Goal: Task Accomplishment & Management: Manage account settings

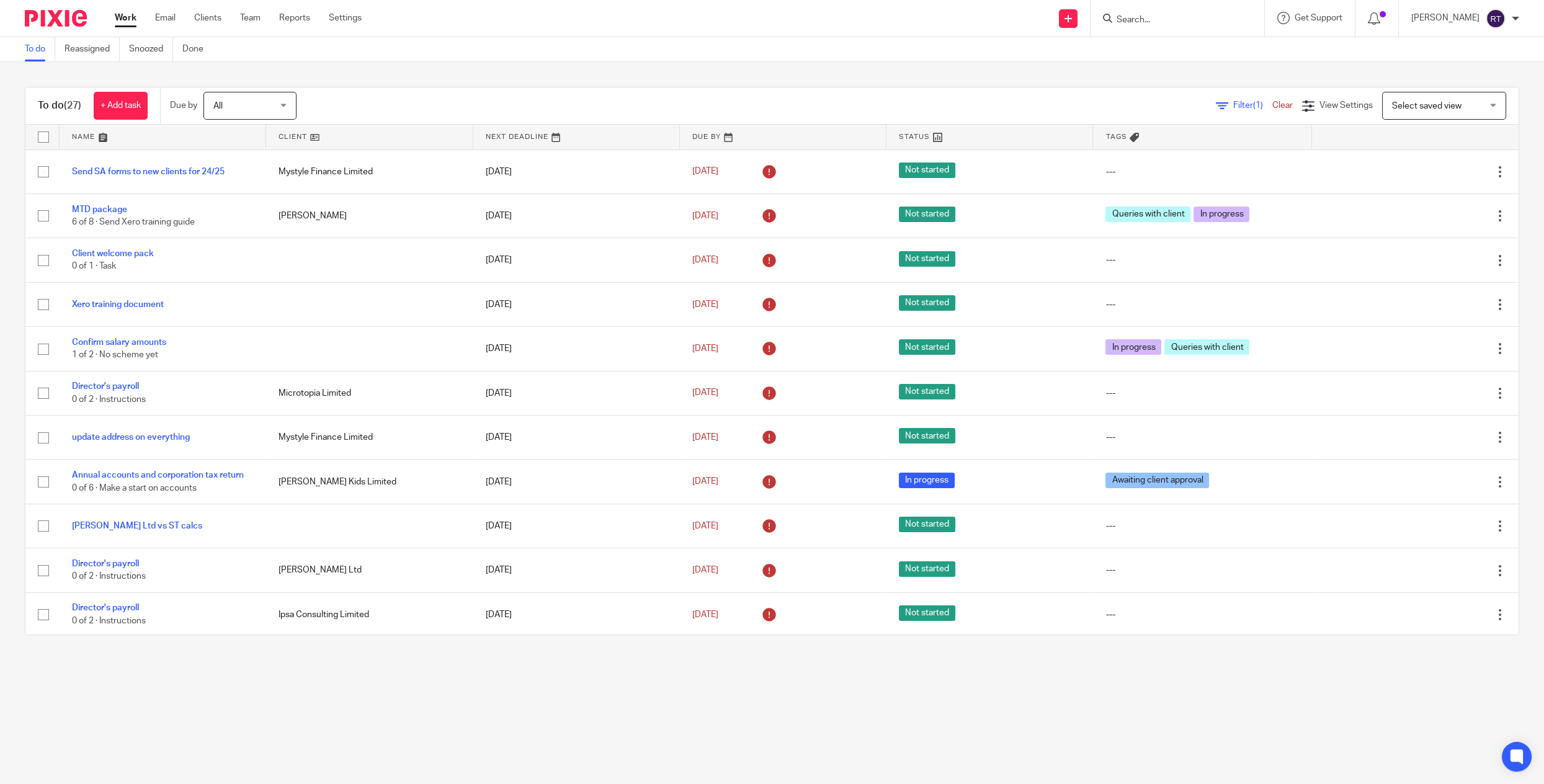
click at [254, 10] on div "Work Email Clients Team Reports Settings Work Email Clients Team Reports Settin…" at bounding box center [241, 18] width 278 height 36
click at [254, 15] on link "Team" at bounding box center [250, 18] width 21 height 12
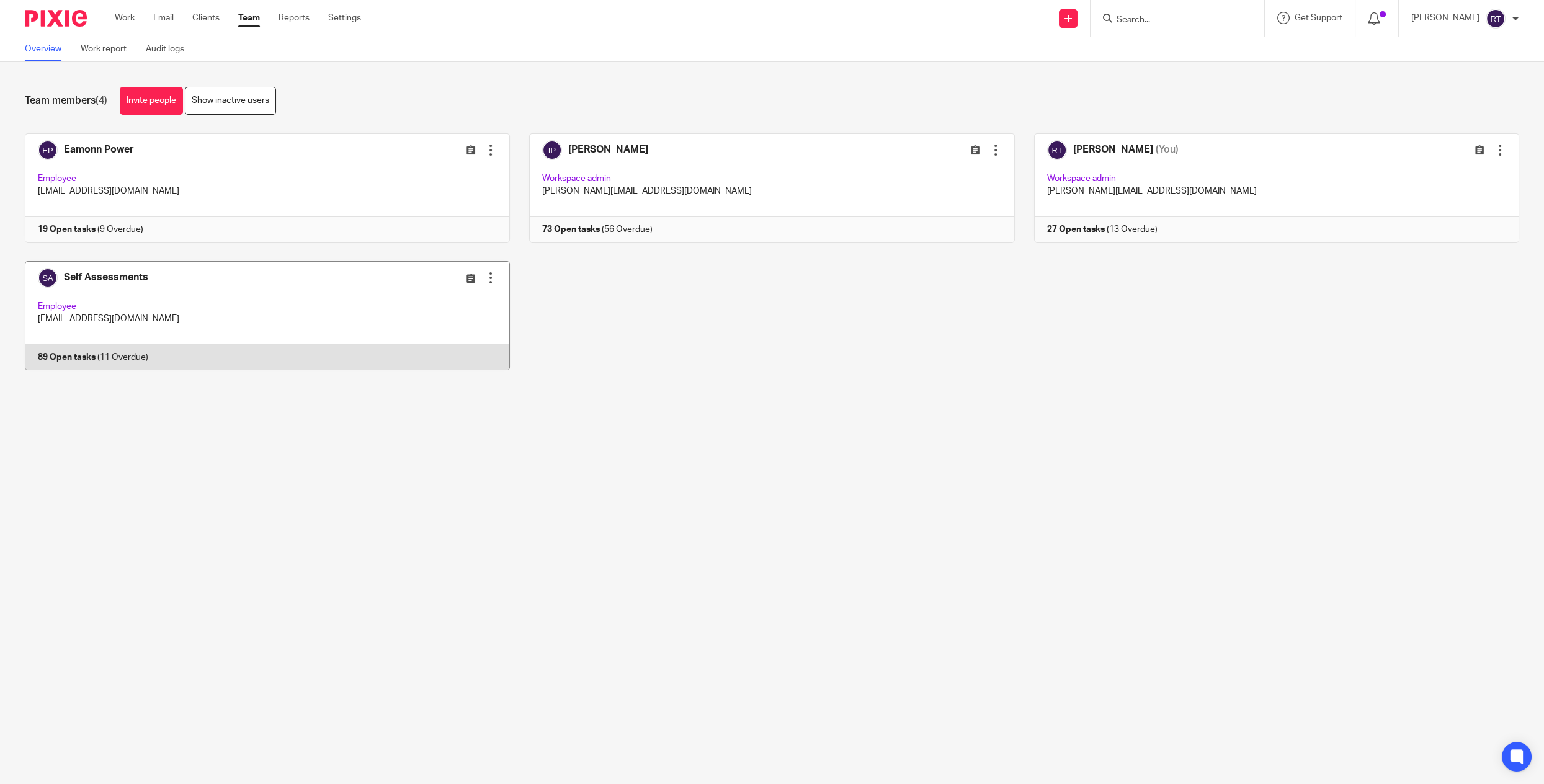
click at [204, 346] on link at bounding box center [258, 315] width 505 height 109
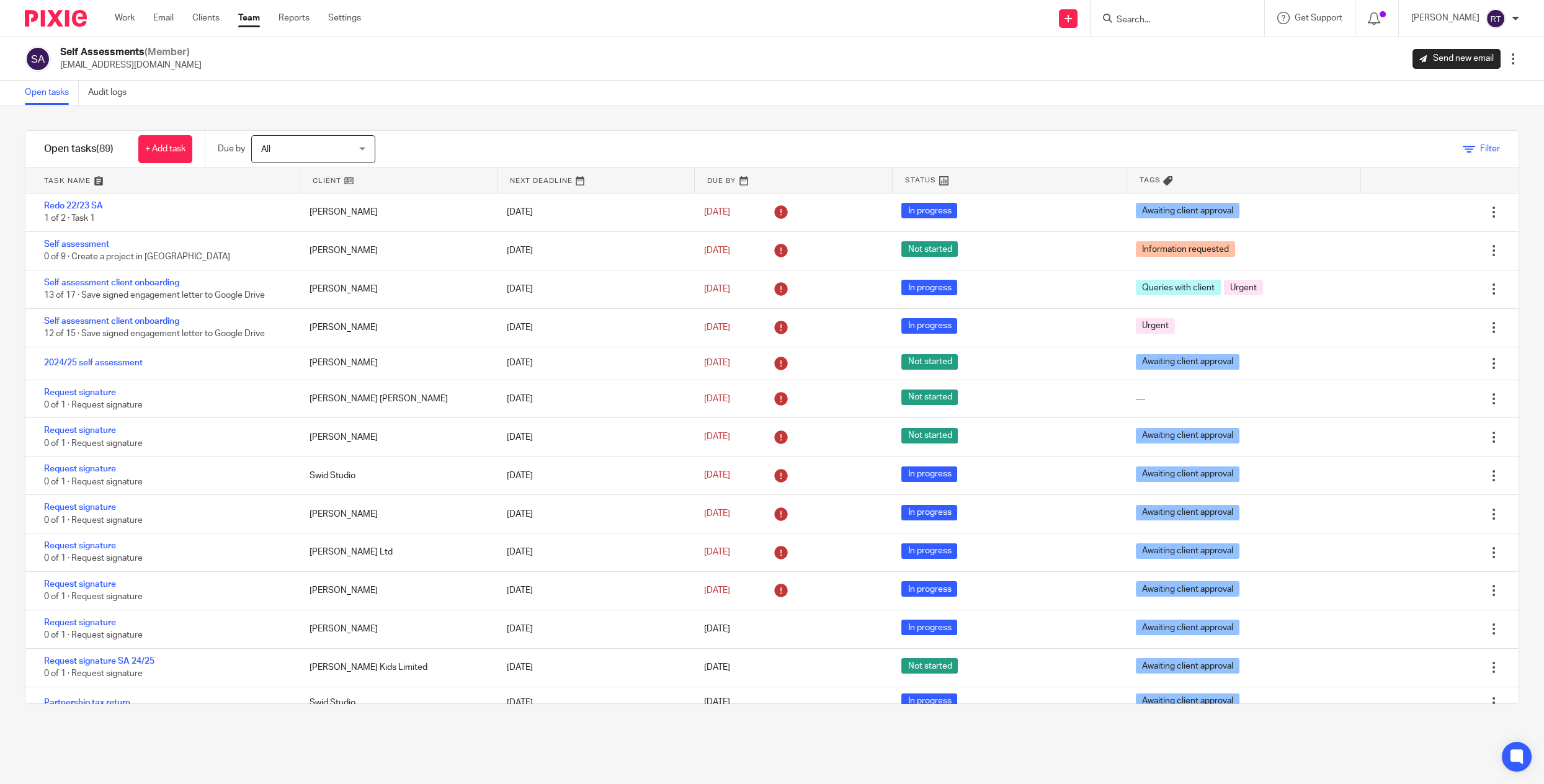
click at [1466, 155] on icon at bounding box center [1469, 149] width 12 height 12
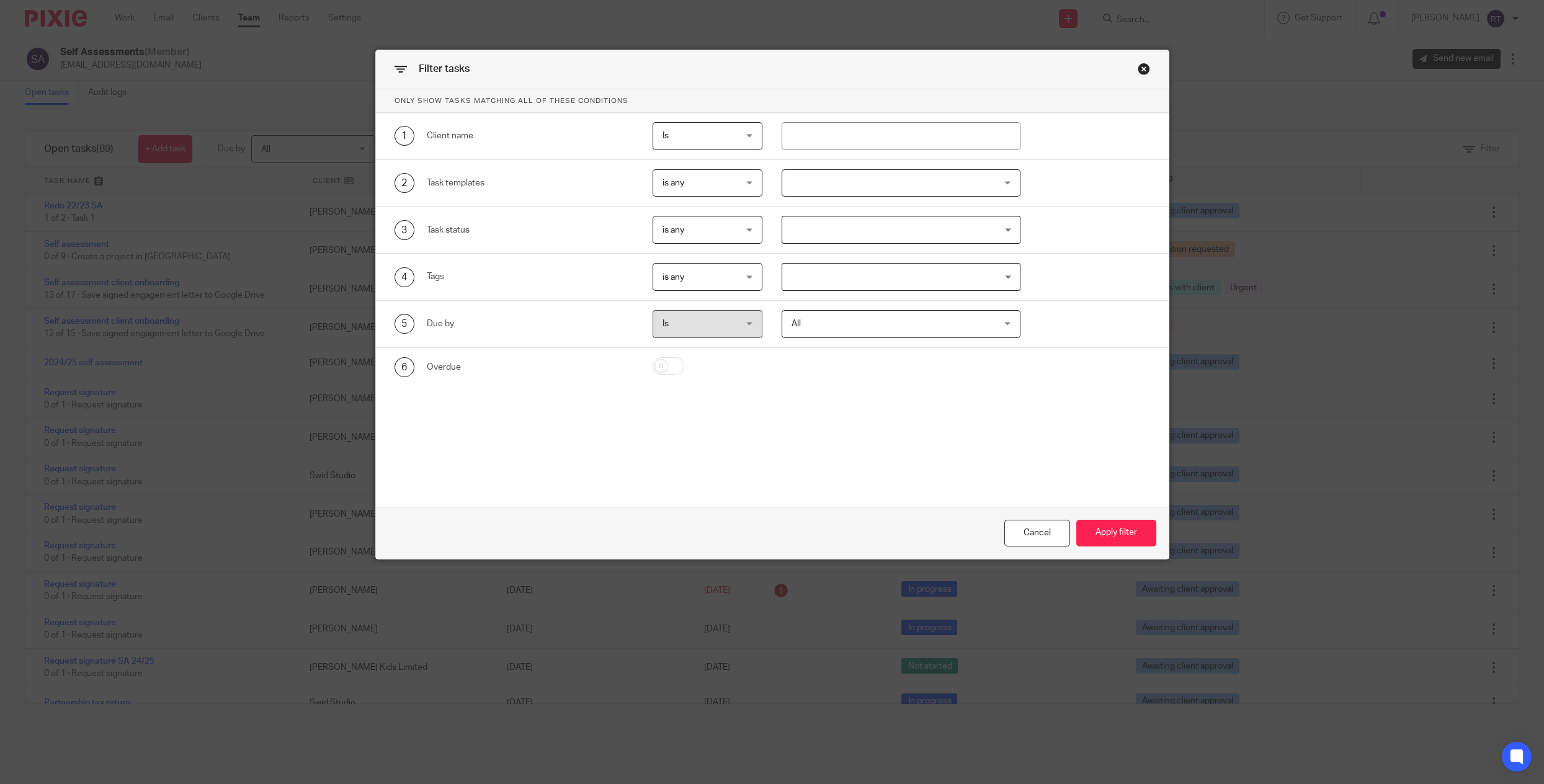
click at [836, 280] on input "Search for option" at bounding box center [898, 277] width 230 height 22
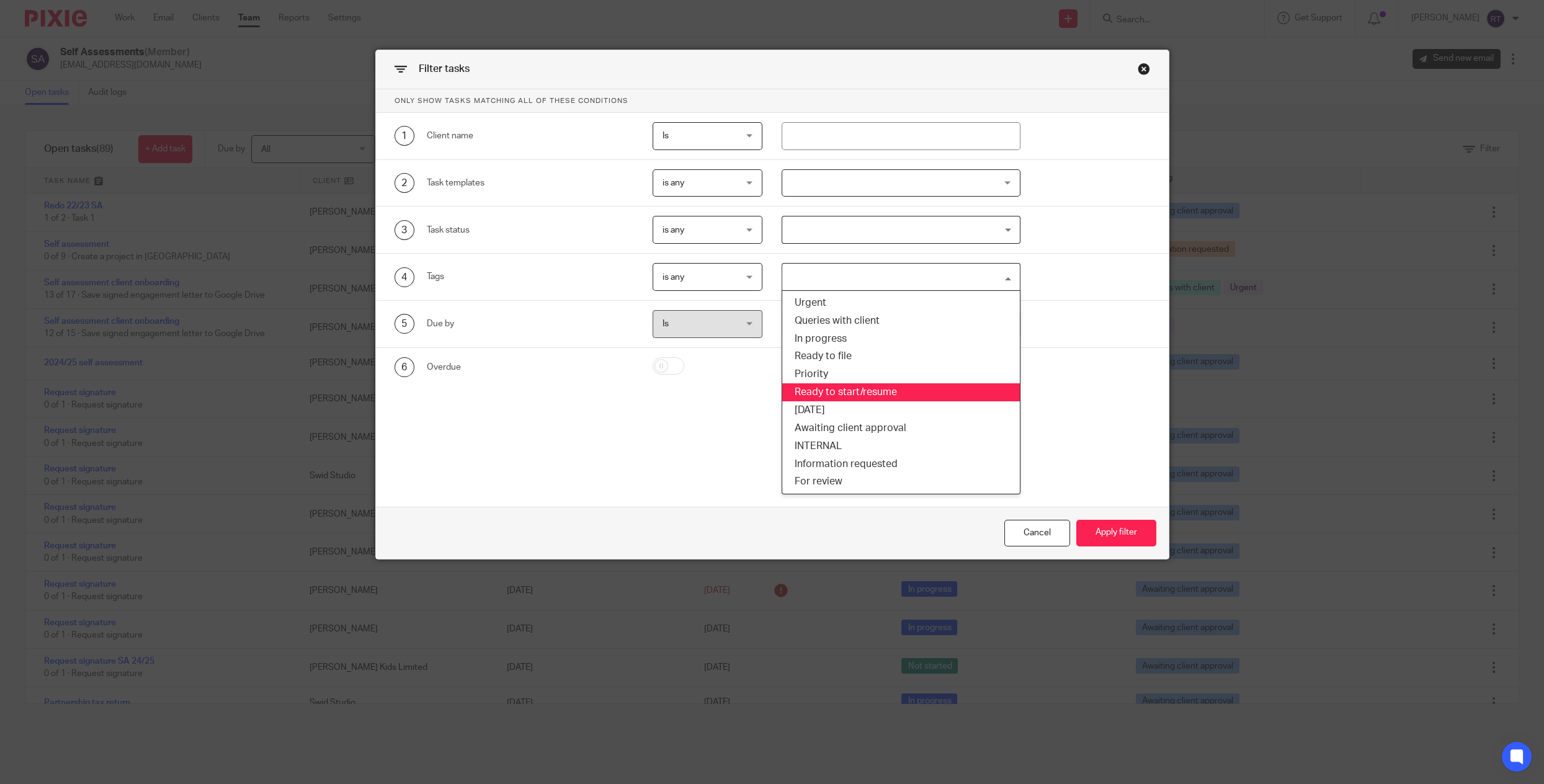
click at [841, 390] on li "Ready to start/resume" at bounding box center [901, 392] width 238 height 18
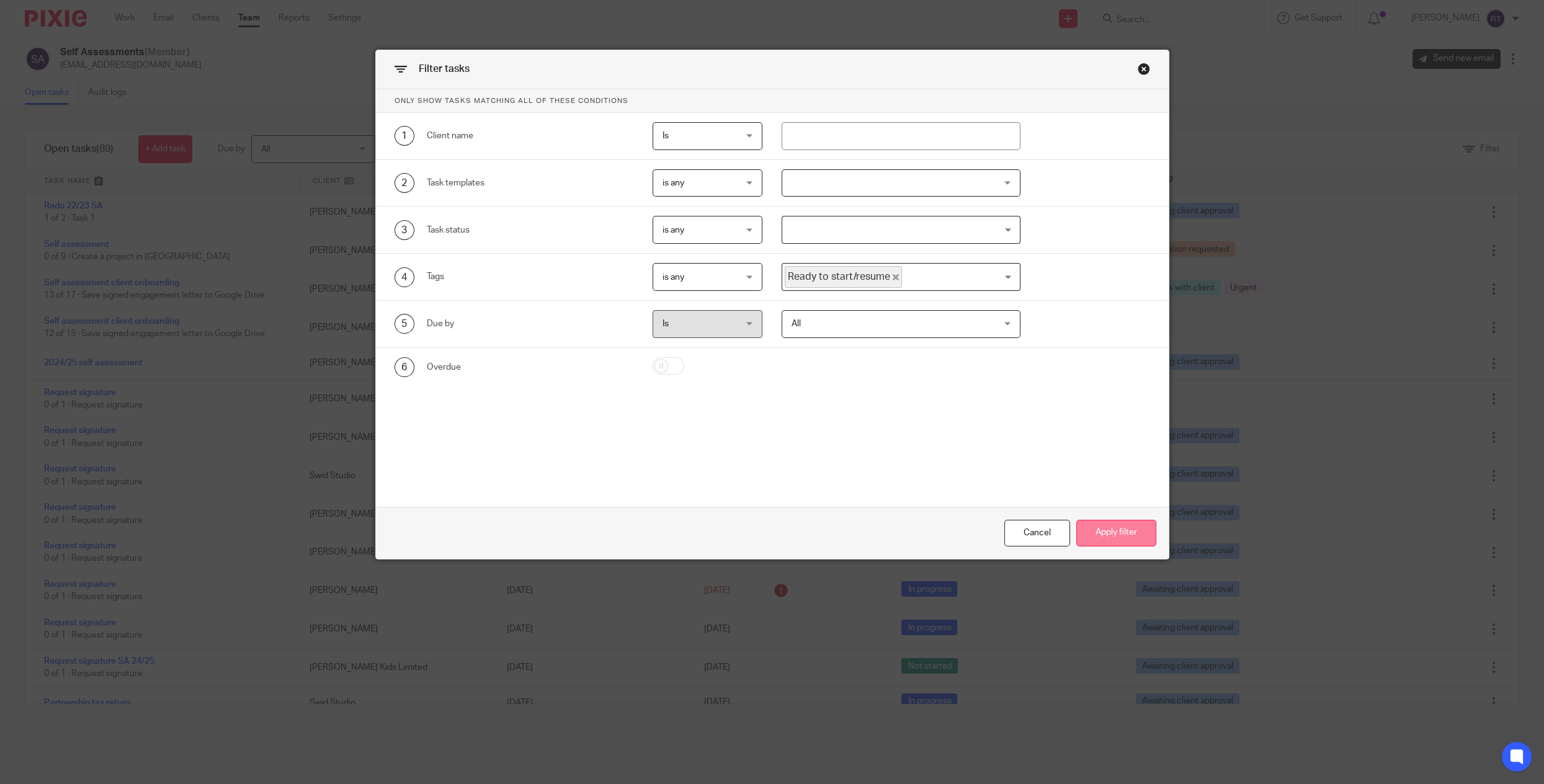
click at [1103, 530] on button "Apply filter" at bounding box center [1116, 533] width 80 height 27
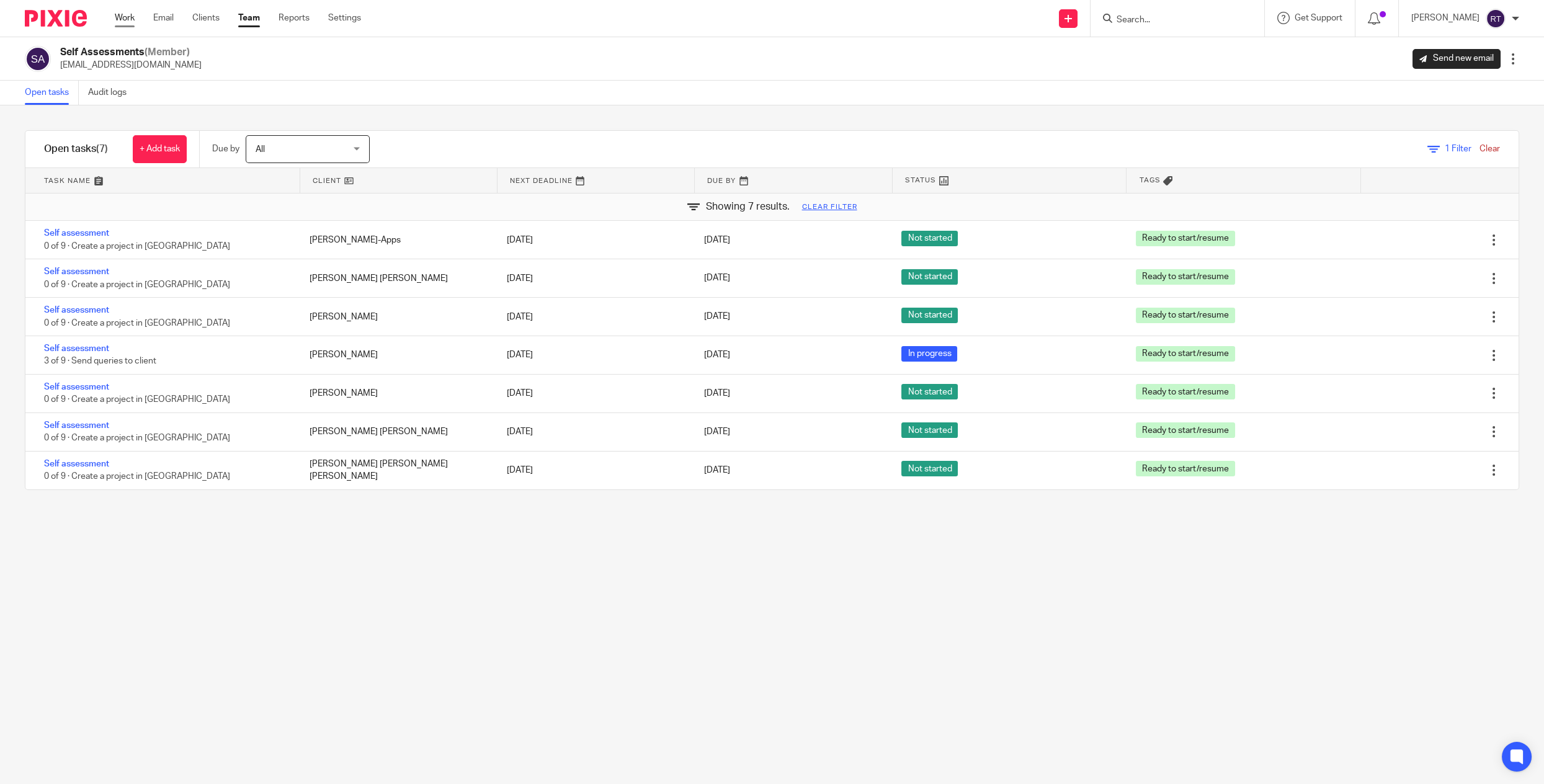
click at [119, 16] on link "Work" at bounding box center [124, 18] width 20 height 12
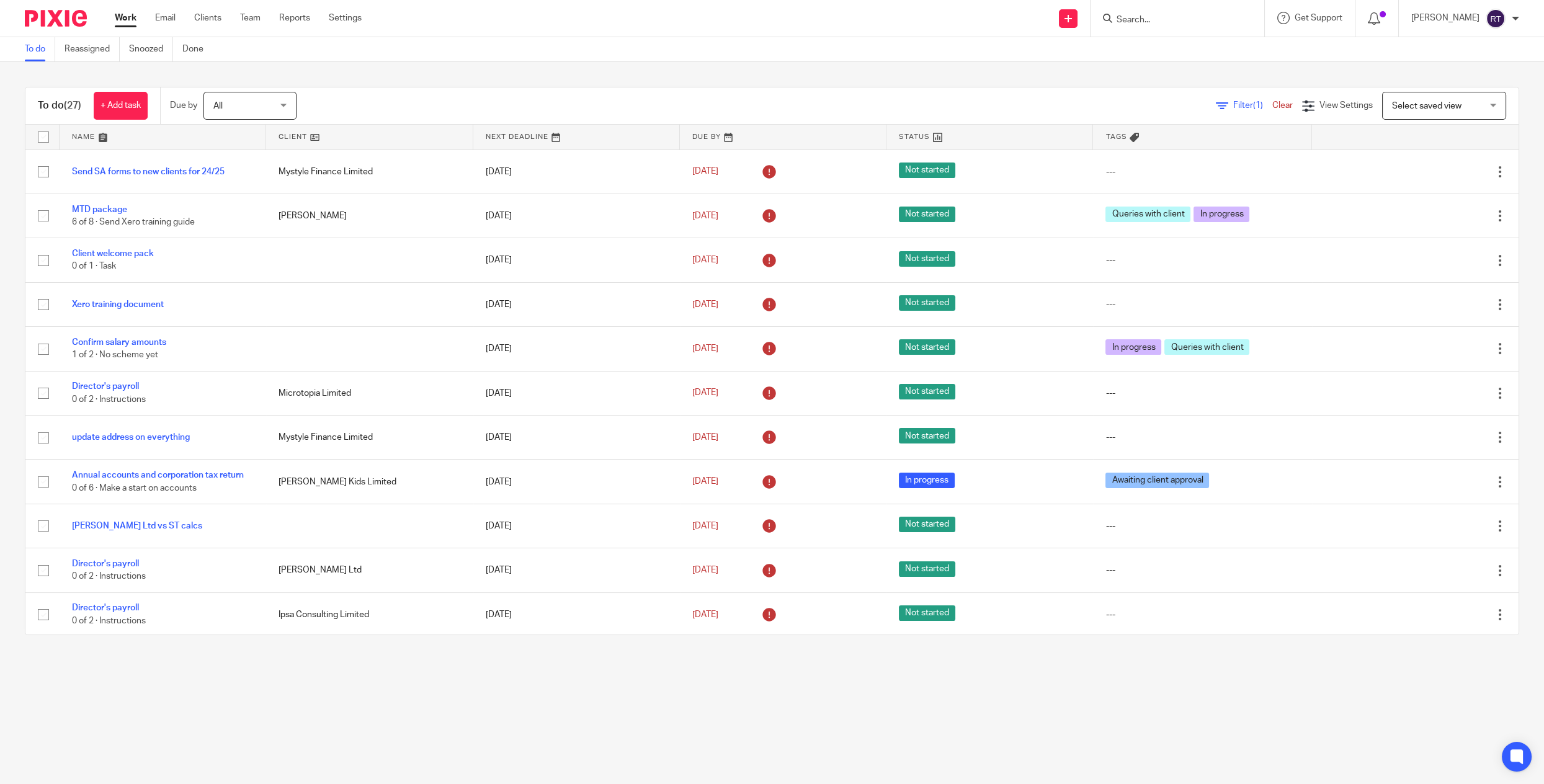
scroll to position [460, 0]
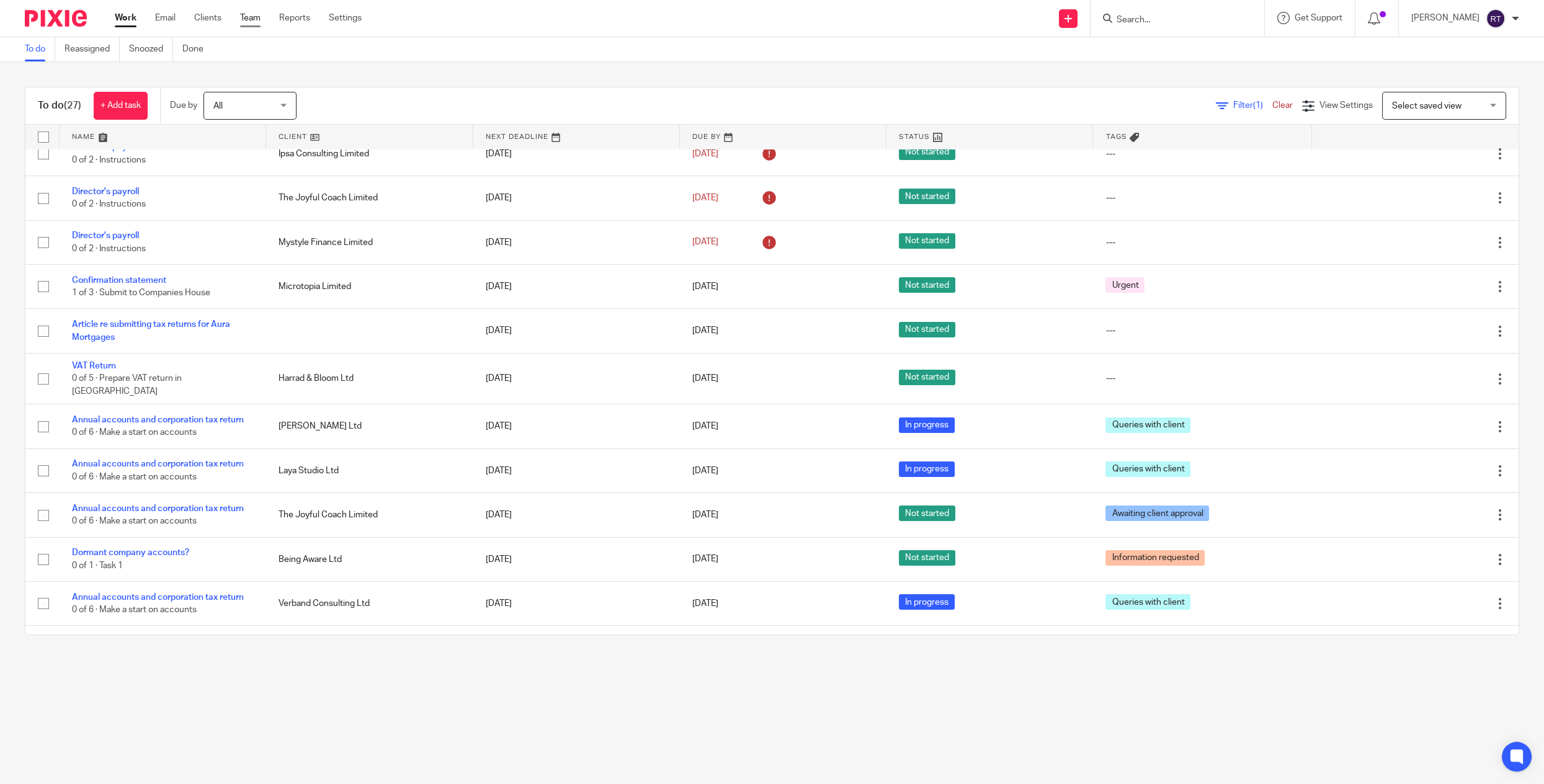
click at [245, 16] on link "Team" at bounding box center [250, 18] width 21 height 12
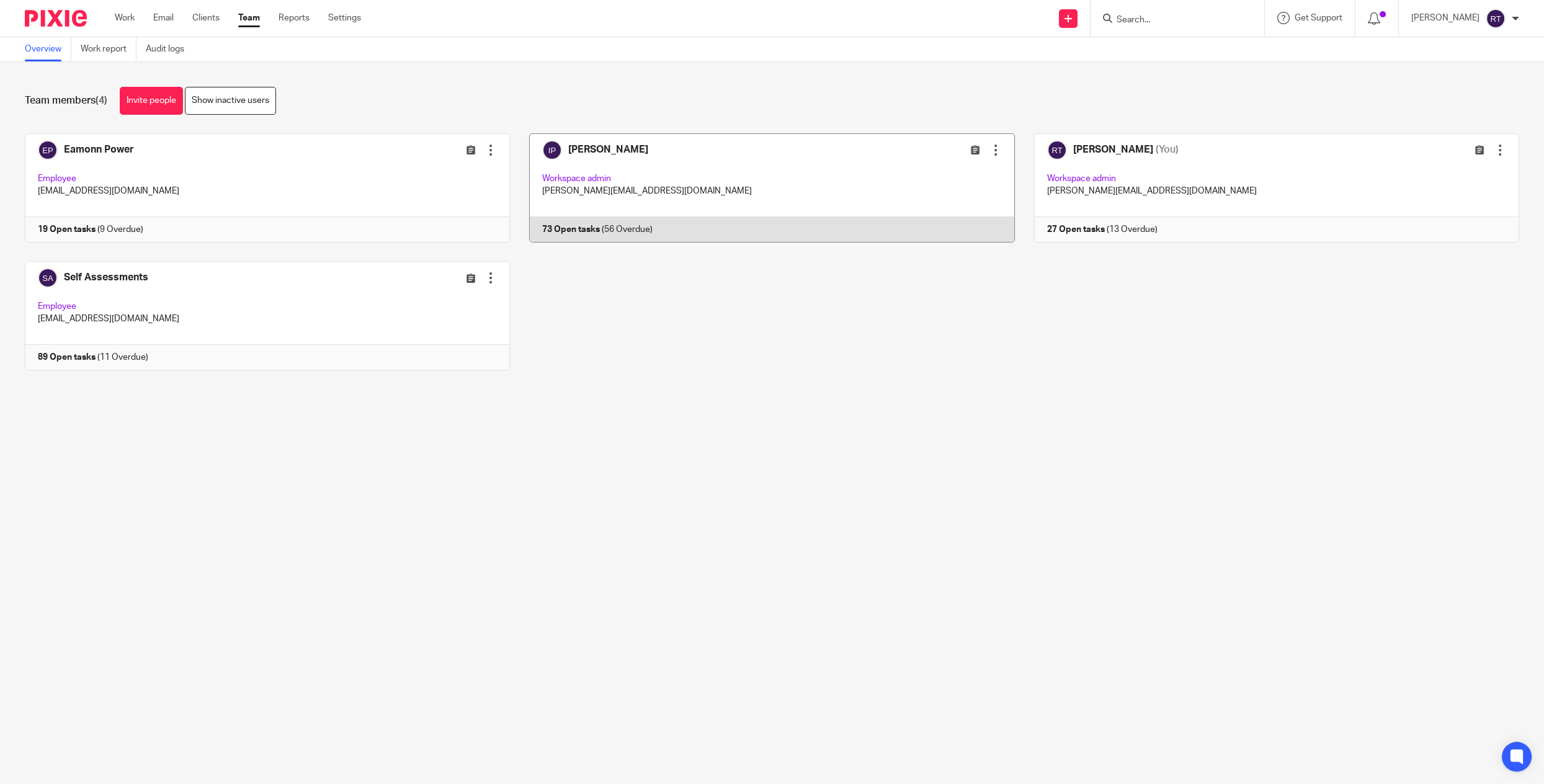
click at [861, 162] on link at bounding box center [762, 188] width 505 height 109
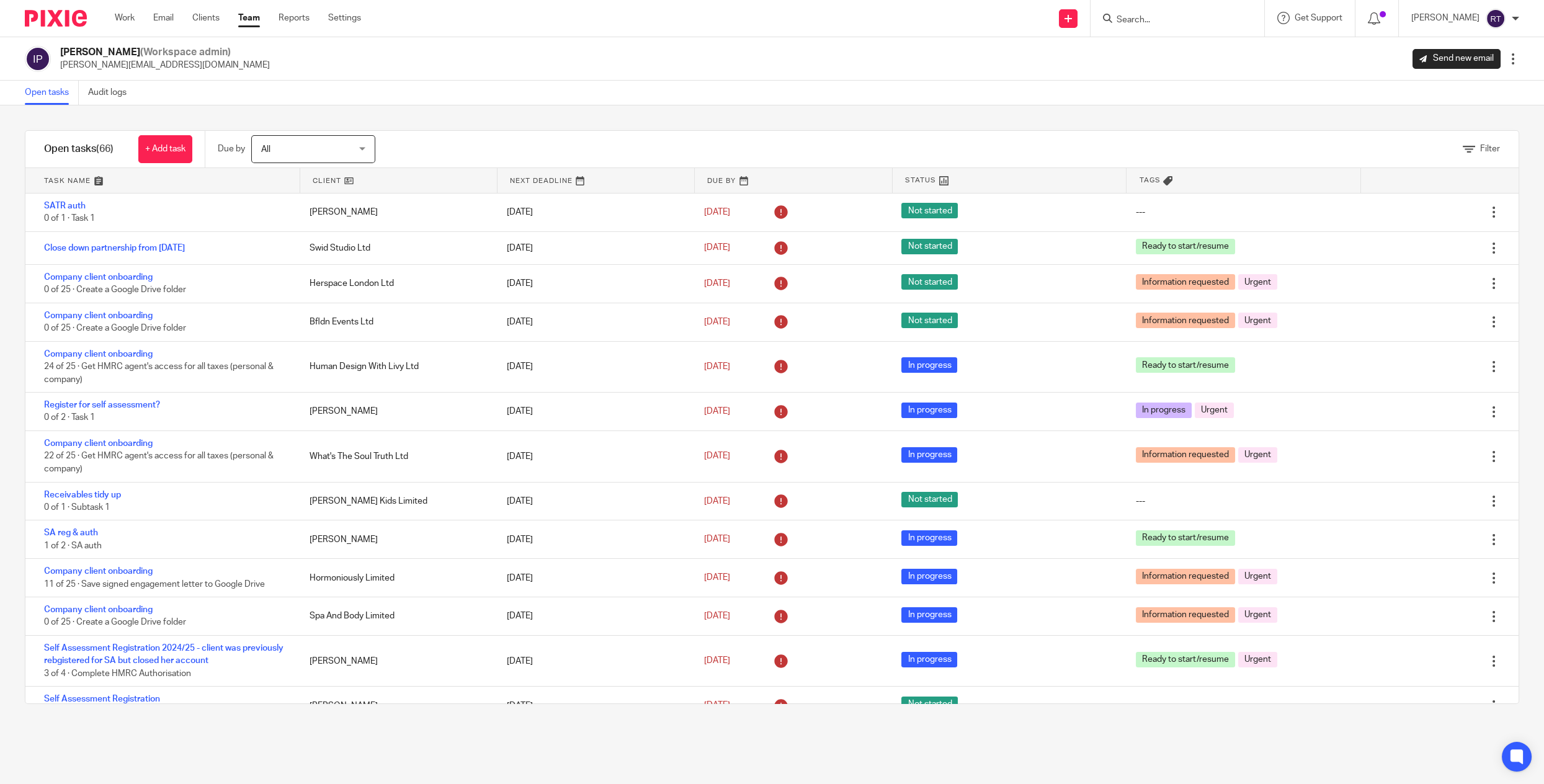
scroll to position [880, 0]
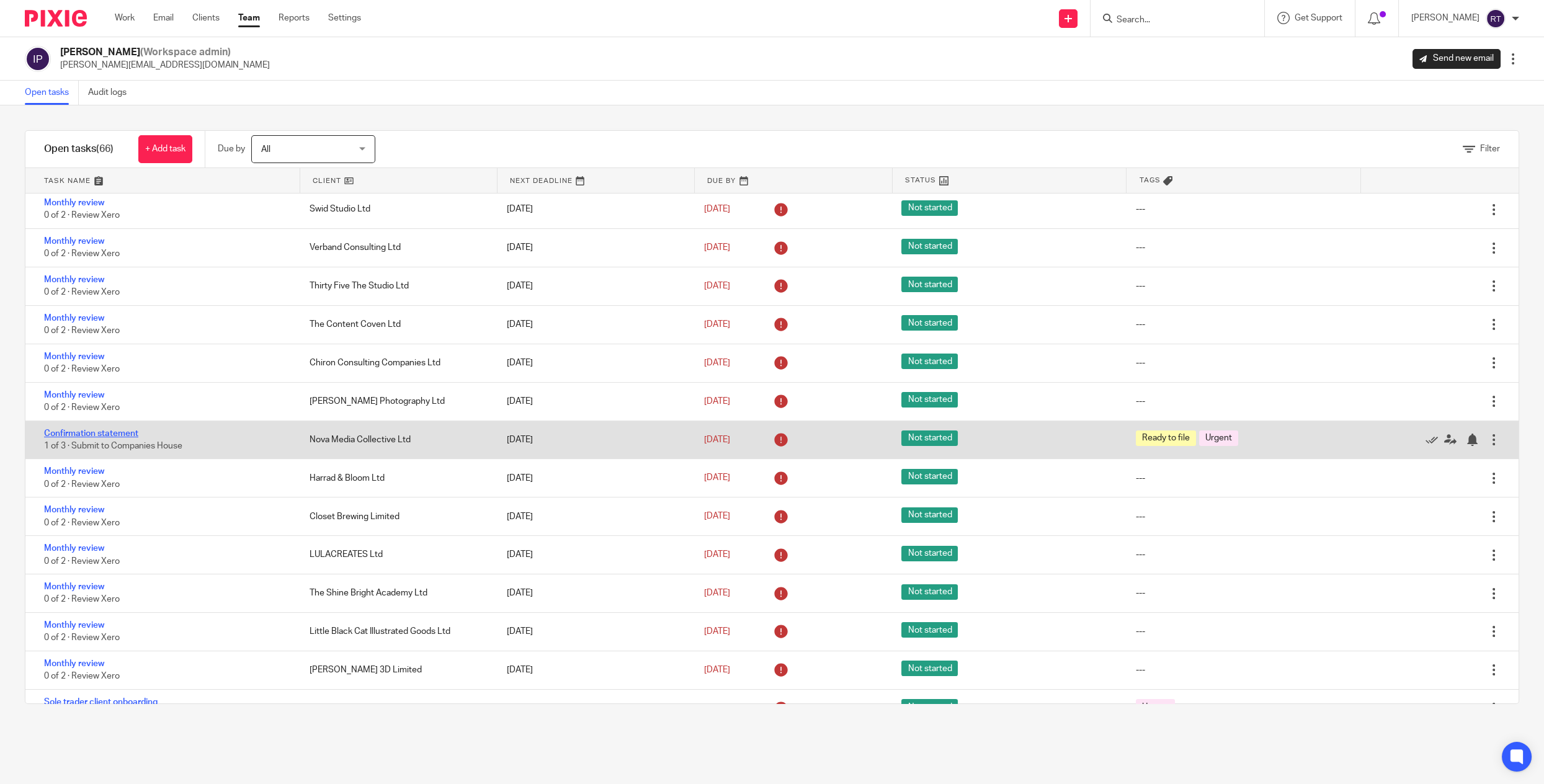
click at [127, 438] on link "Confirmation statement" at bounding box center [91, 433] width 94 height 9
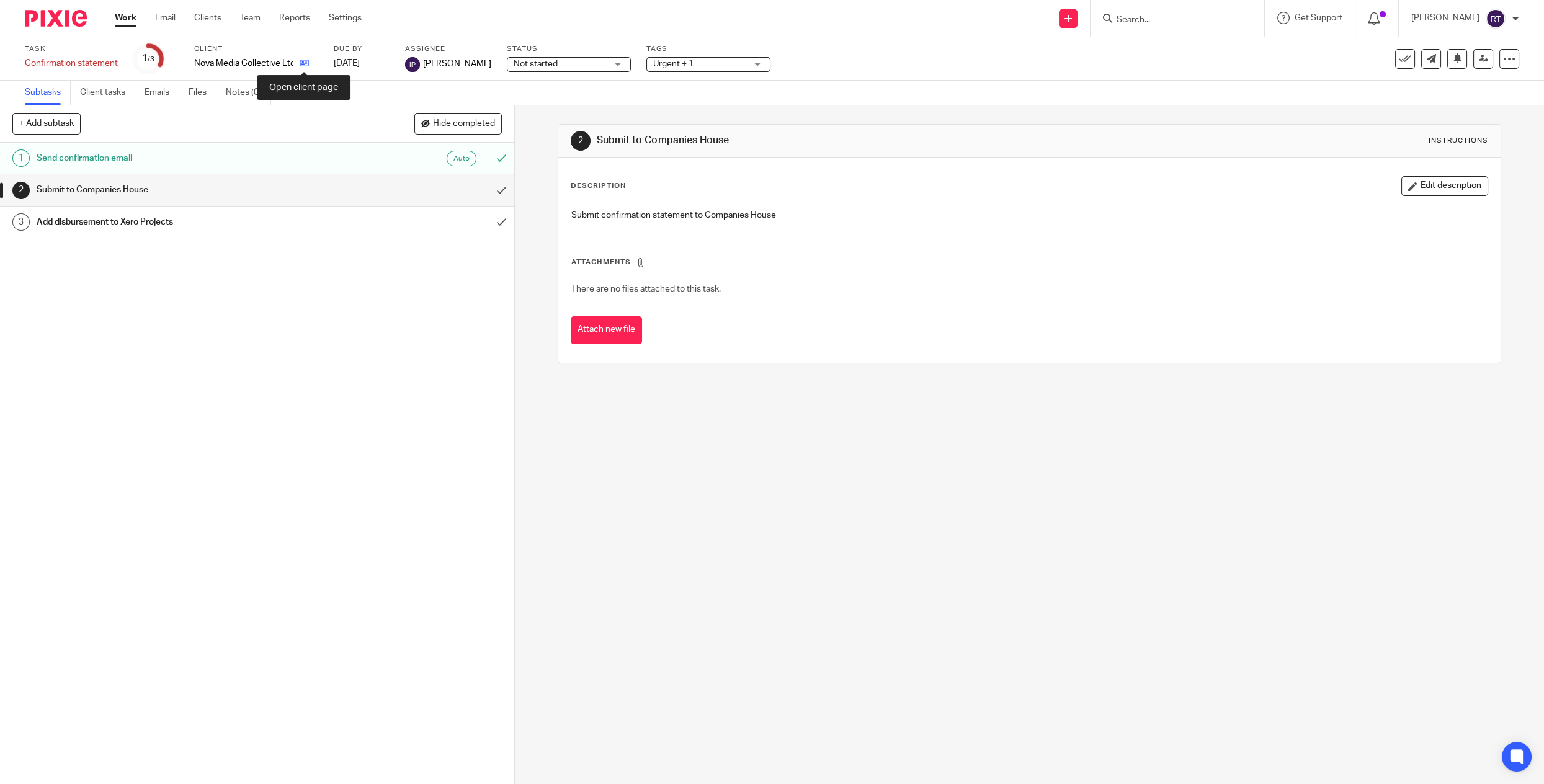
click at [308, 60] on icon at bounding box center [305, 63] width 10 height 10
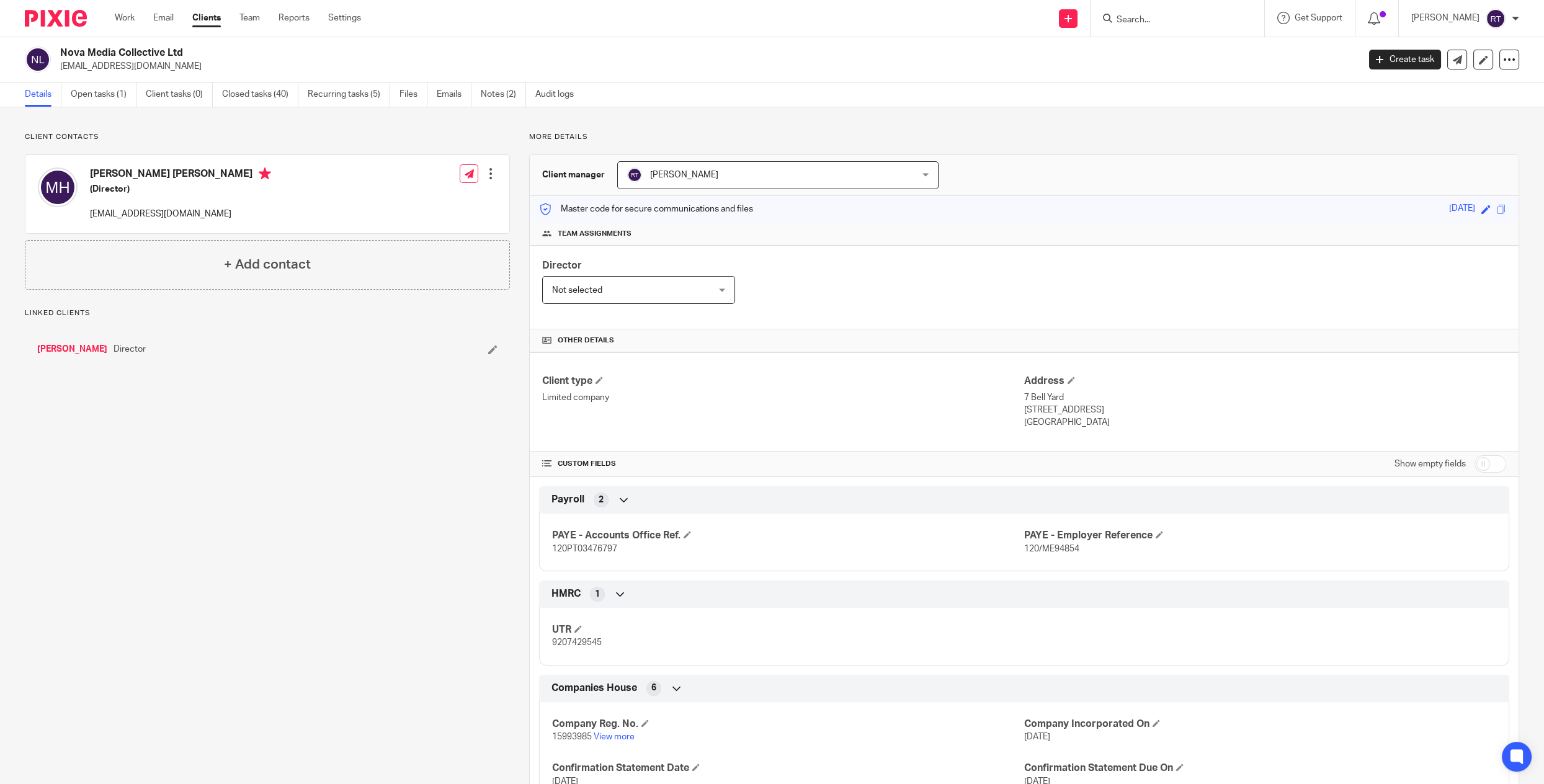
scroll to position [95, 0]
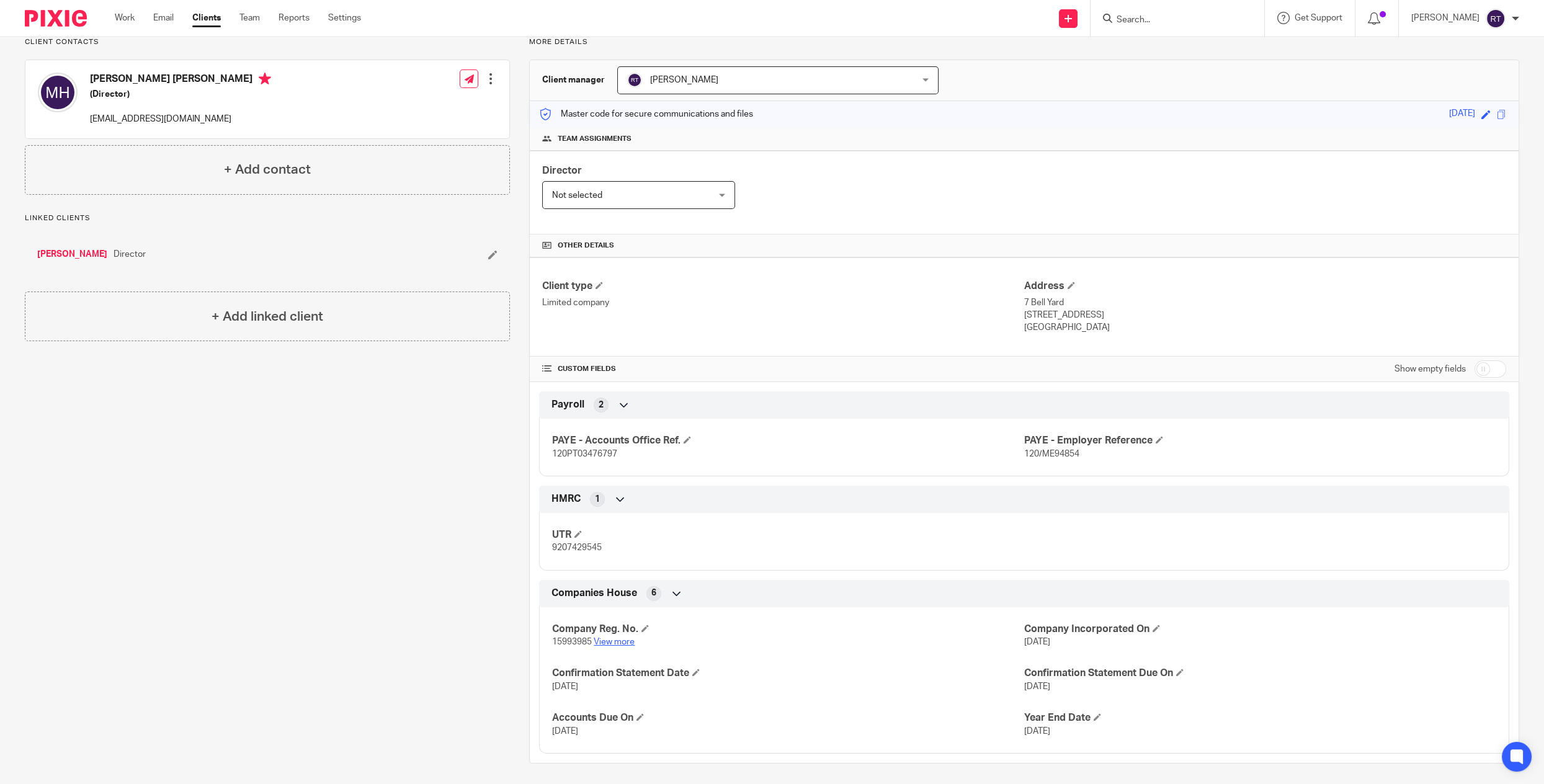
click at [613, 638] on link "View more" at bounding box center [615, 642] width 41 height 9
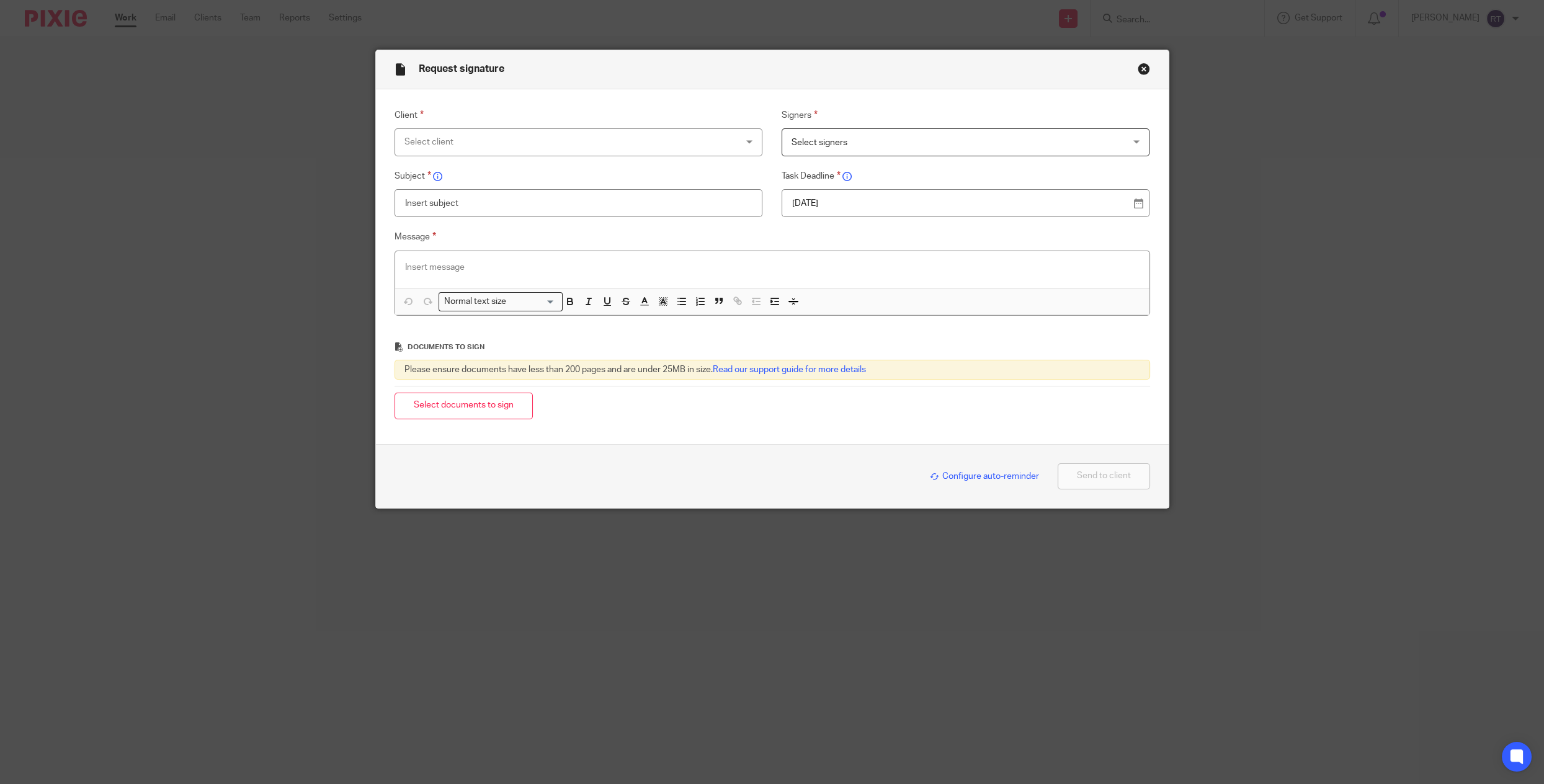
click at [1138, 63] on button "Close modal" at bounding box center [1144, 69] width 12 height 12
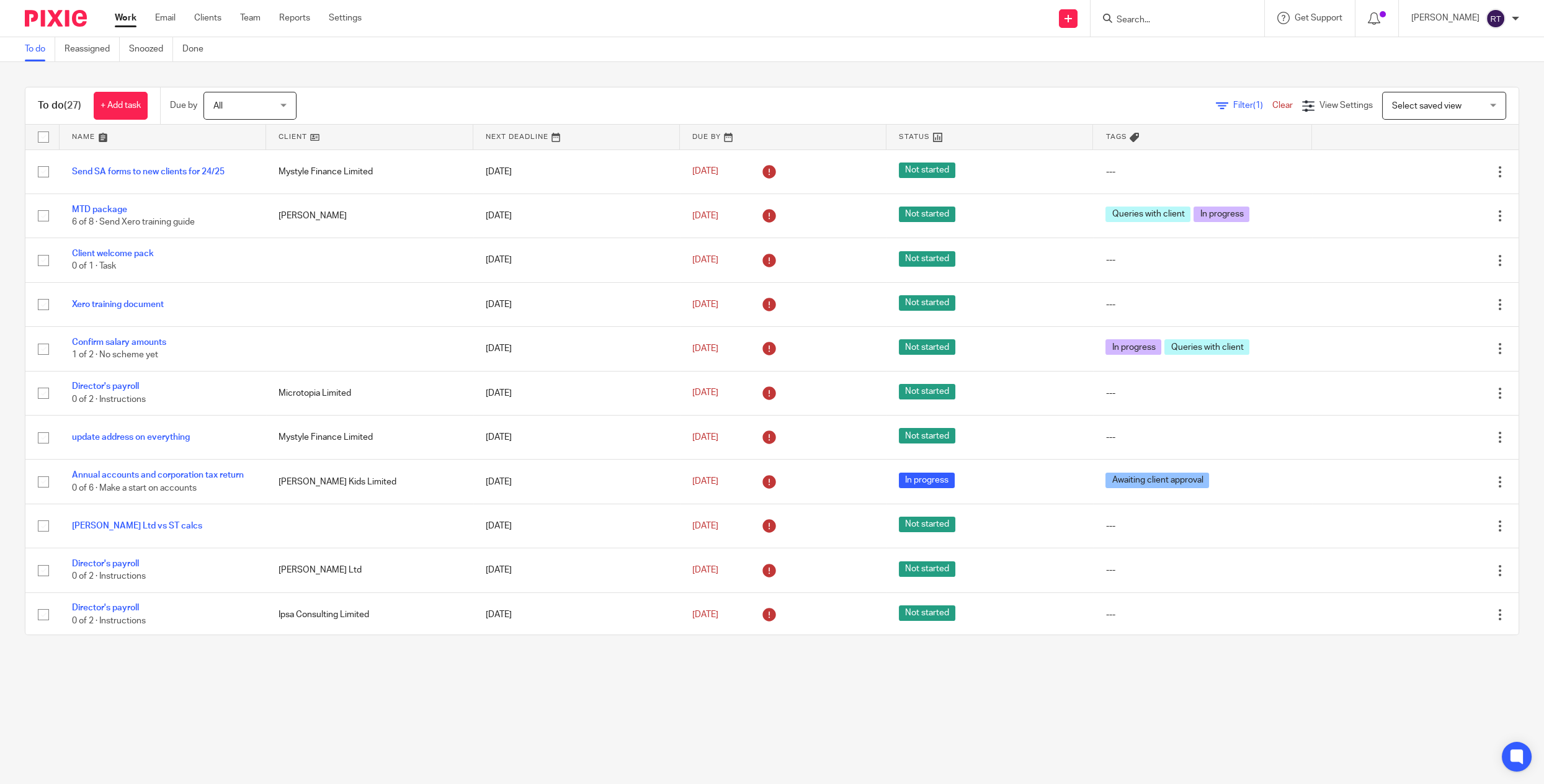
click at [1147, 23] on input "Search" at bounding box center [1171, 21] width 111 height 11
type input "perry"
click at [1165, 60] on link at bounding box center [1217, 54] width 210 height 29
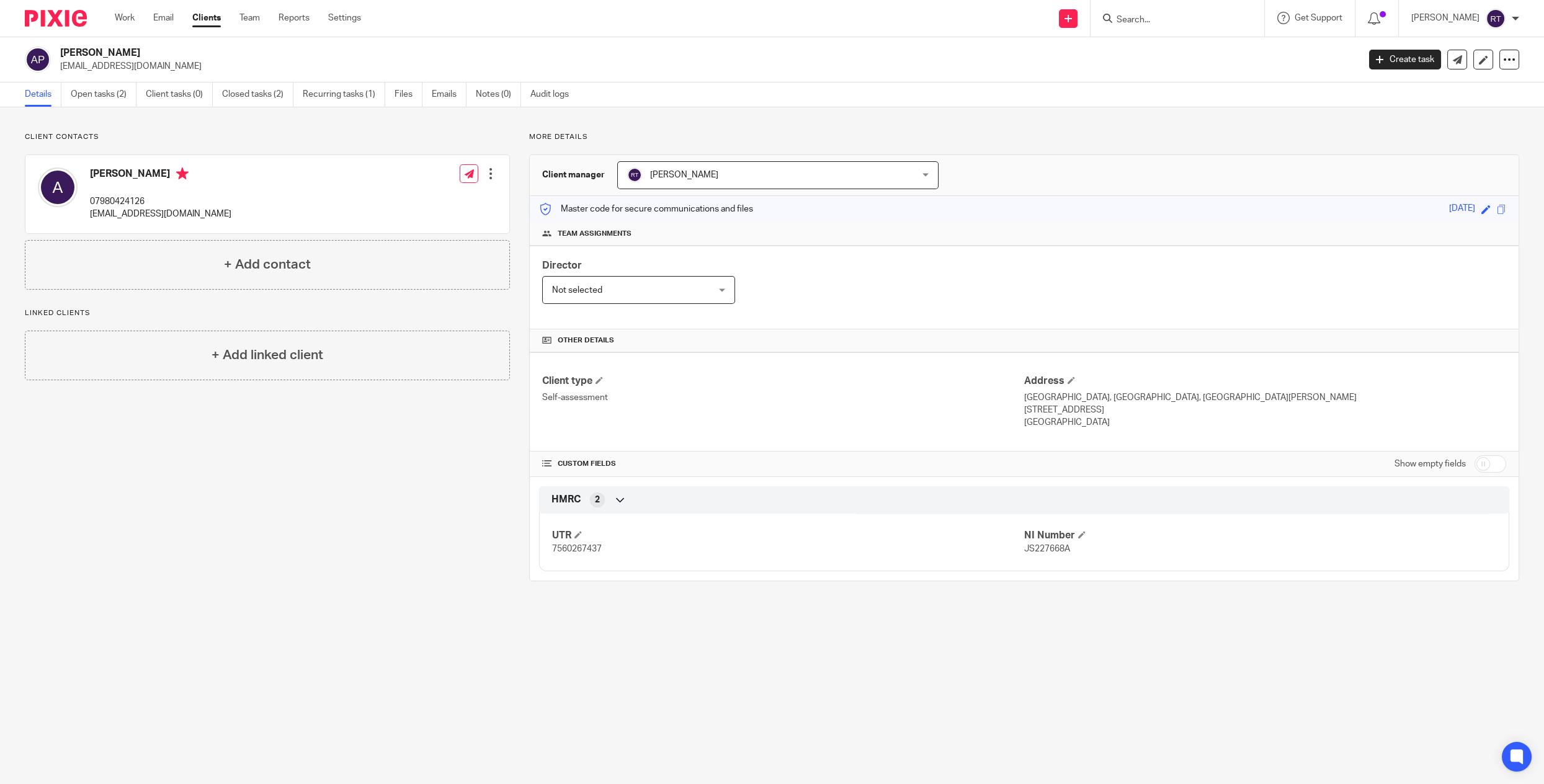
click at [594, 544] on span "7560267437" at bounding box center [577, 548] width 49 height 9
copy span "7560267437"
click at [1055, 546] on span "JS227668A" at bounding box center [1047, 548] width 46 height 9
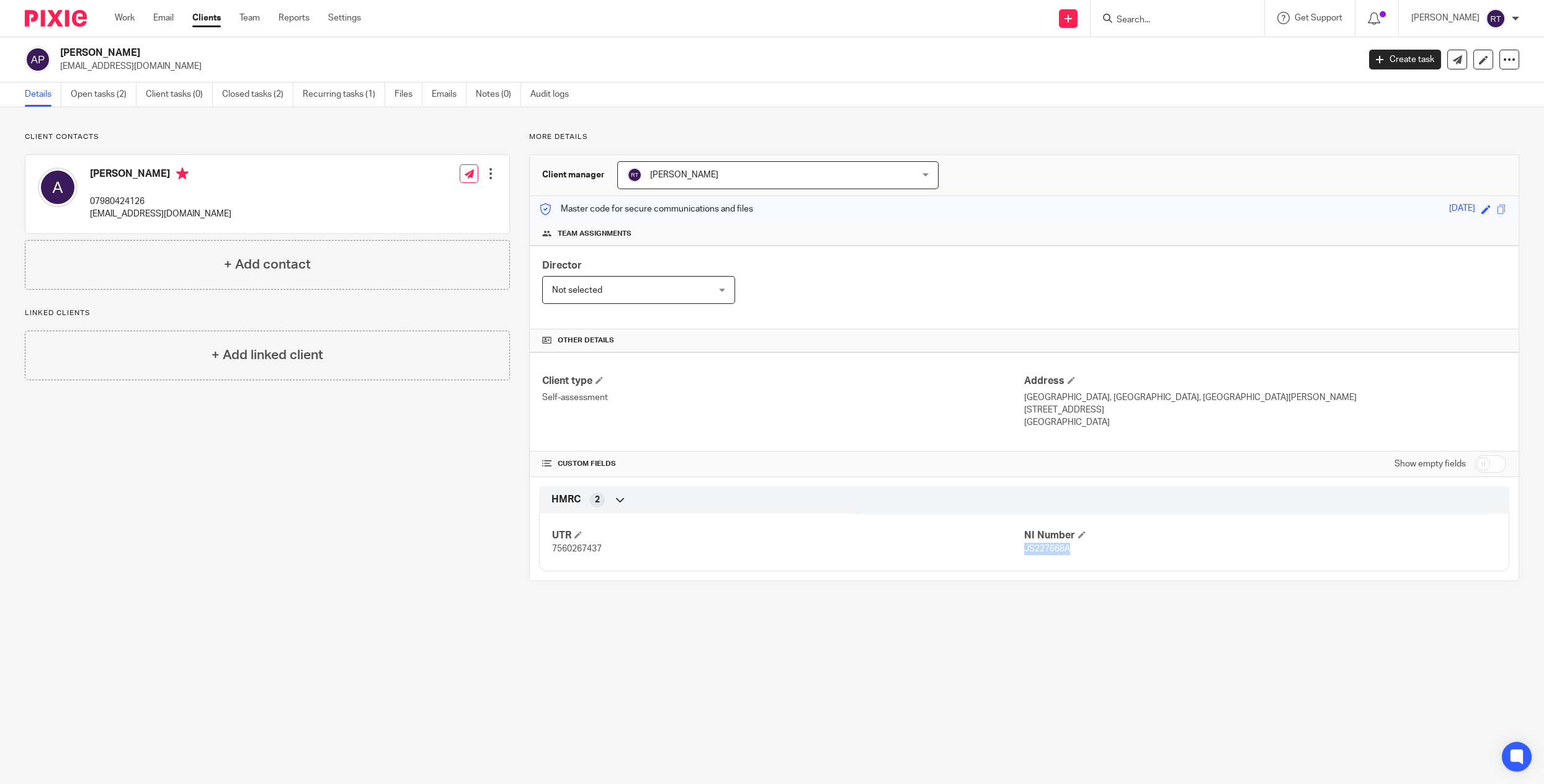
copy span "JS227668A"
click at [134, 87] on link "Open tasks (2)" at bounding box center [104, 94] width 66 height 24
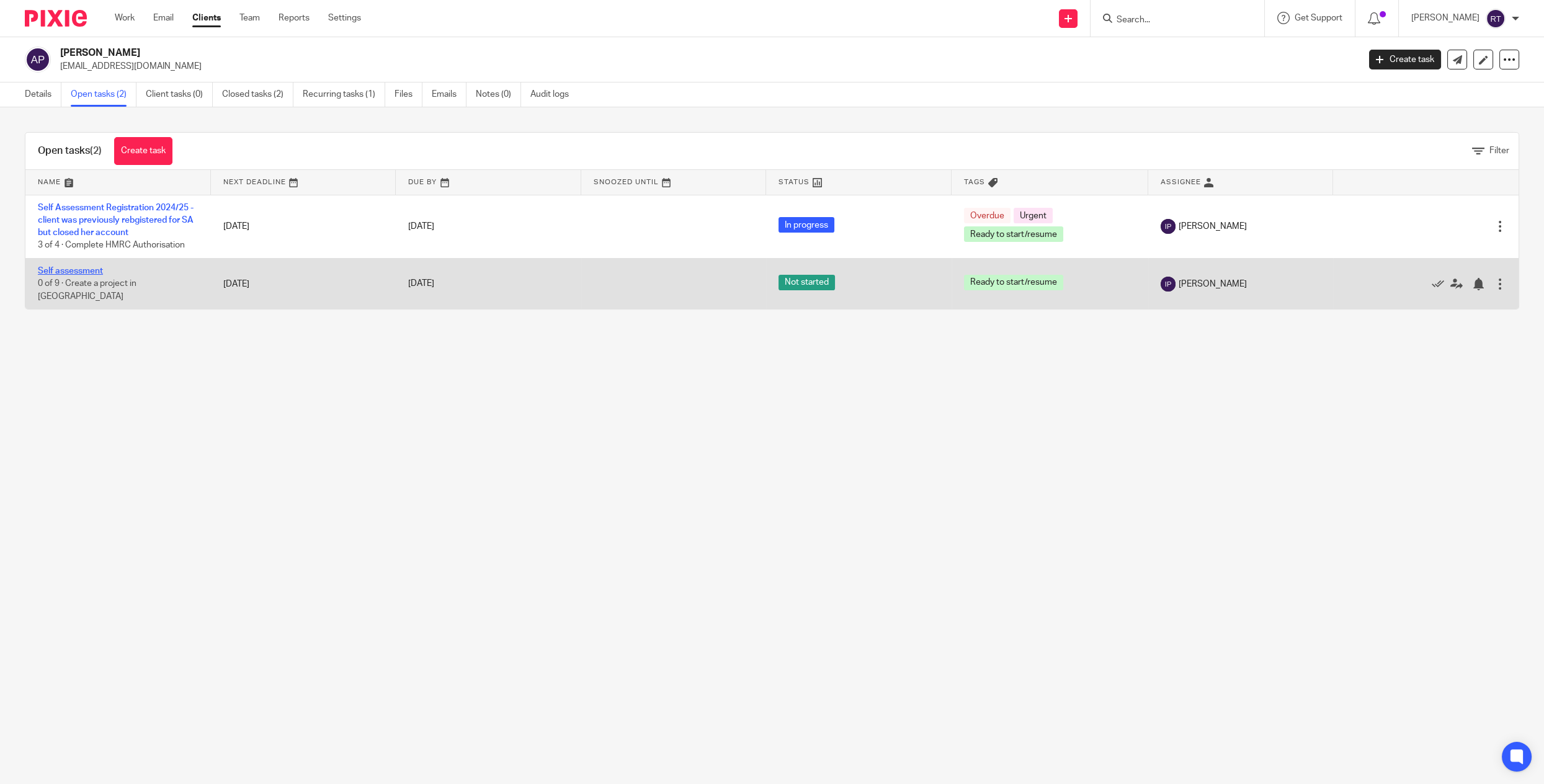
click at [52, 271] on link "Self assessment" at bounding box center [70, 271] width 65 height 9
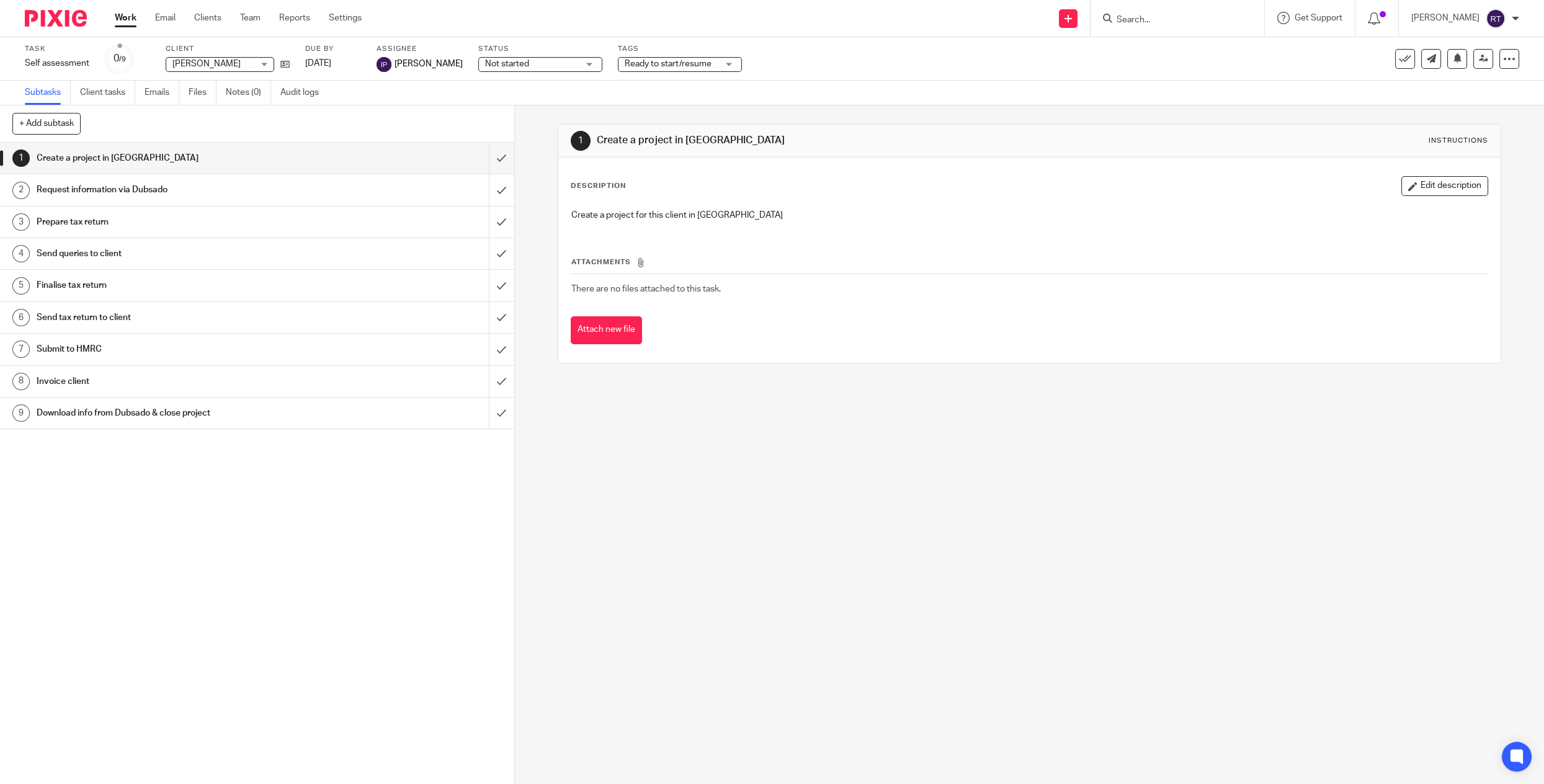
click at [702, 60] on span "Ready to start/resume" at bounding box center [671, 64] width 93 height 13
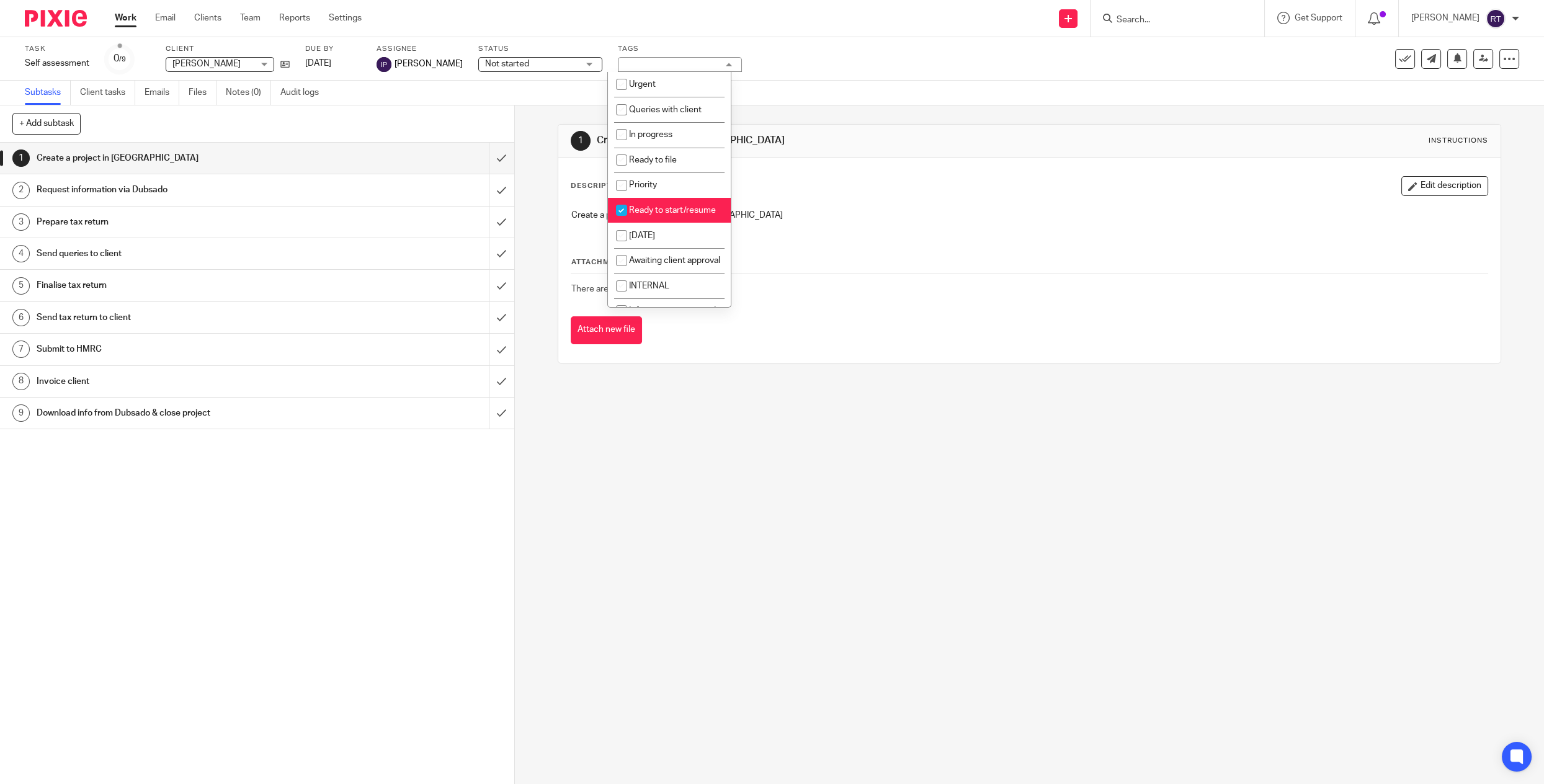
click at [666, 206] on li "Ready to start/resume" at bounding box center [669, 210] width 123 height 25
checkbox input "false"
click at [657, 139] on span "In progress" at bounding box center [650, 134] width 43 height 9
checkbox input "true"
click at [657, 114] on span "Queries with client" at bounding box center [665, 109] width 73 height 9
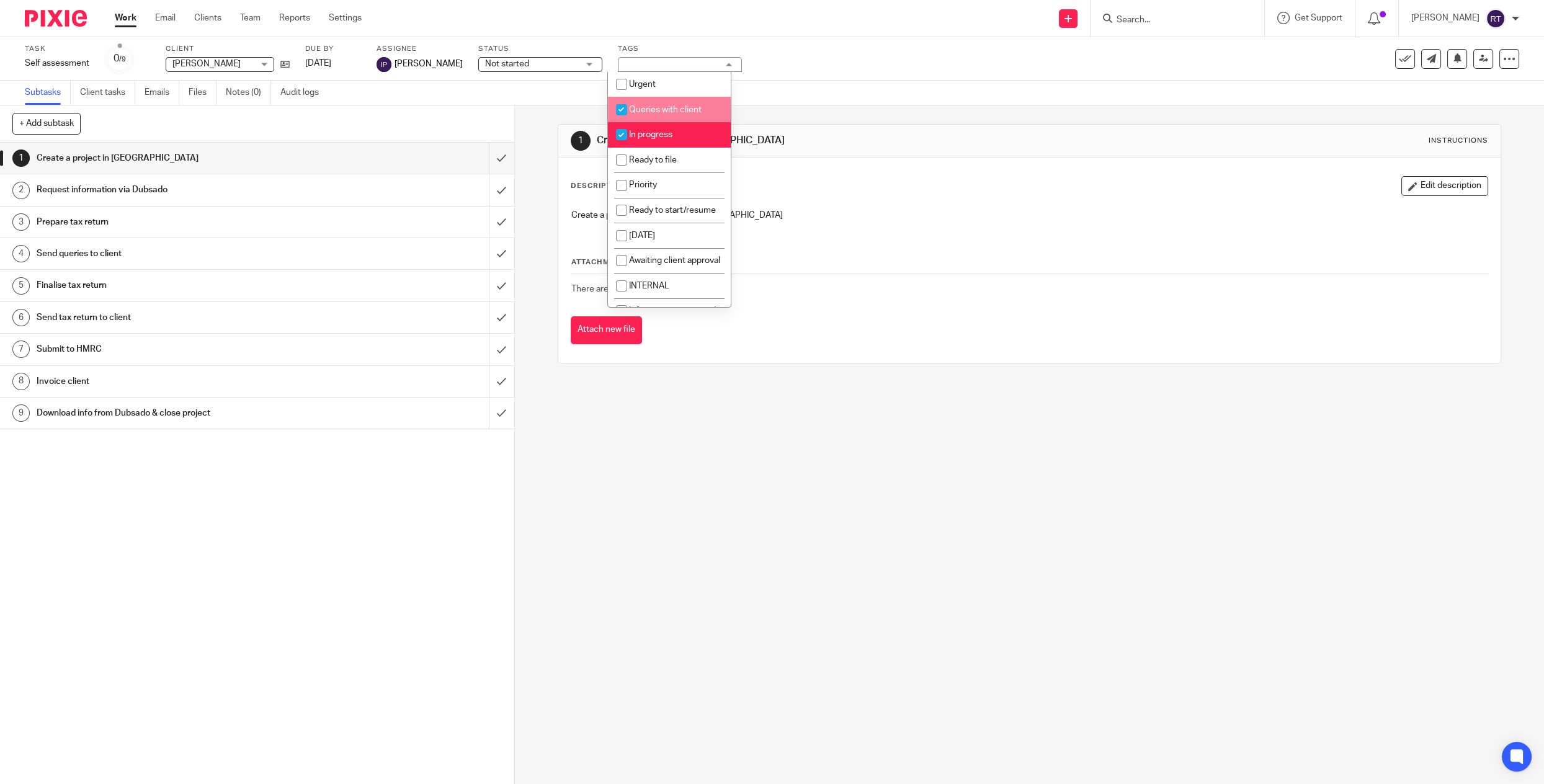
checkbox input "true"
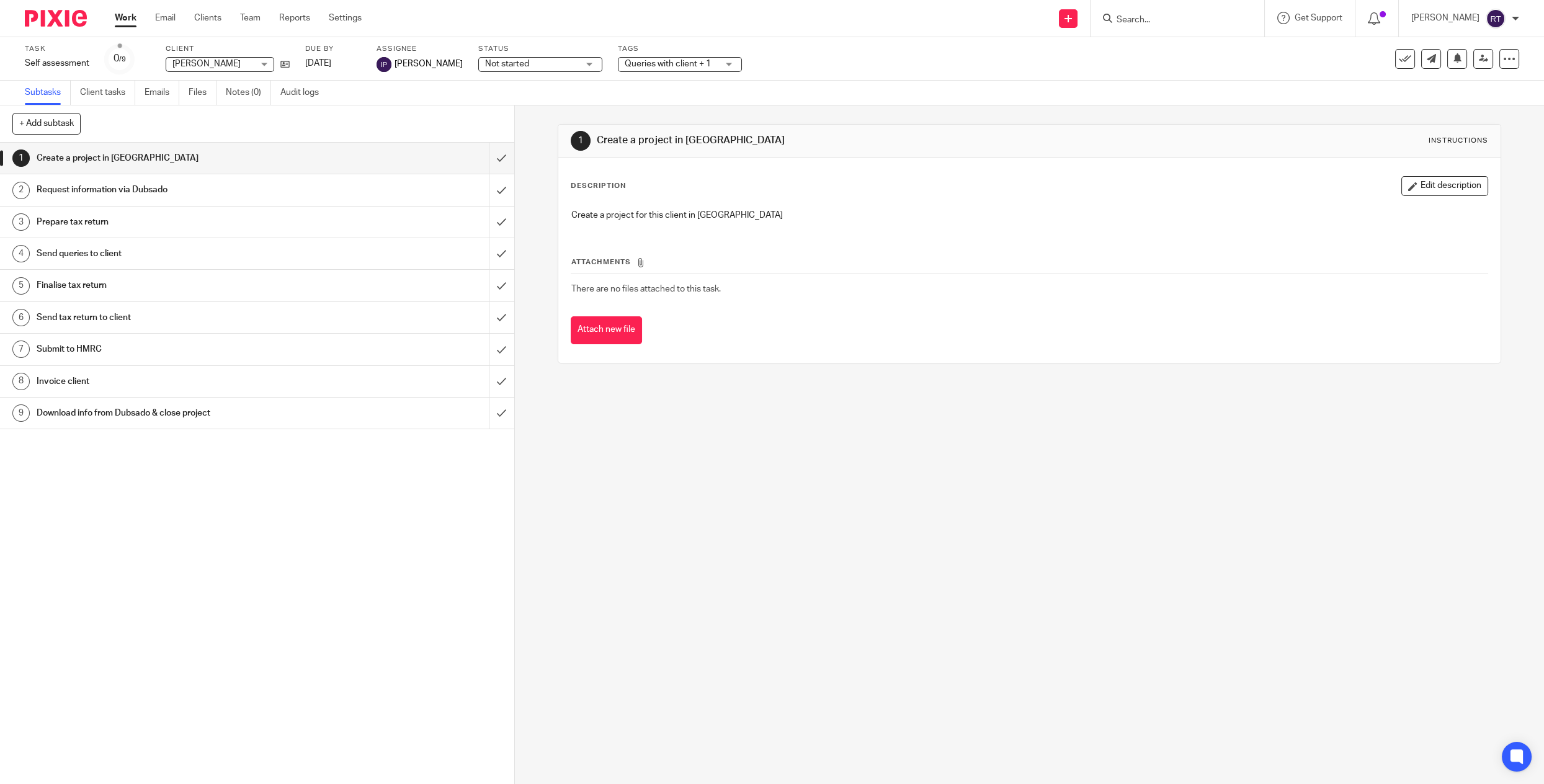
click at [517, 60] on span "Not started" at bounding box center [507, 64] width 44 height 9
click at [516, 106] on span "In progress" at bounding box center [498, 109] width 43 height 9
click at [252, 98] on link "Notes (0)" at bounding box center [248, 92] width 45 height 24
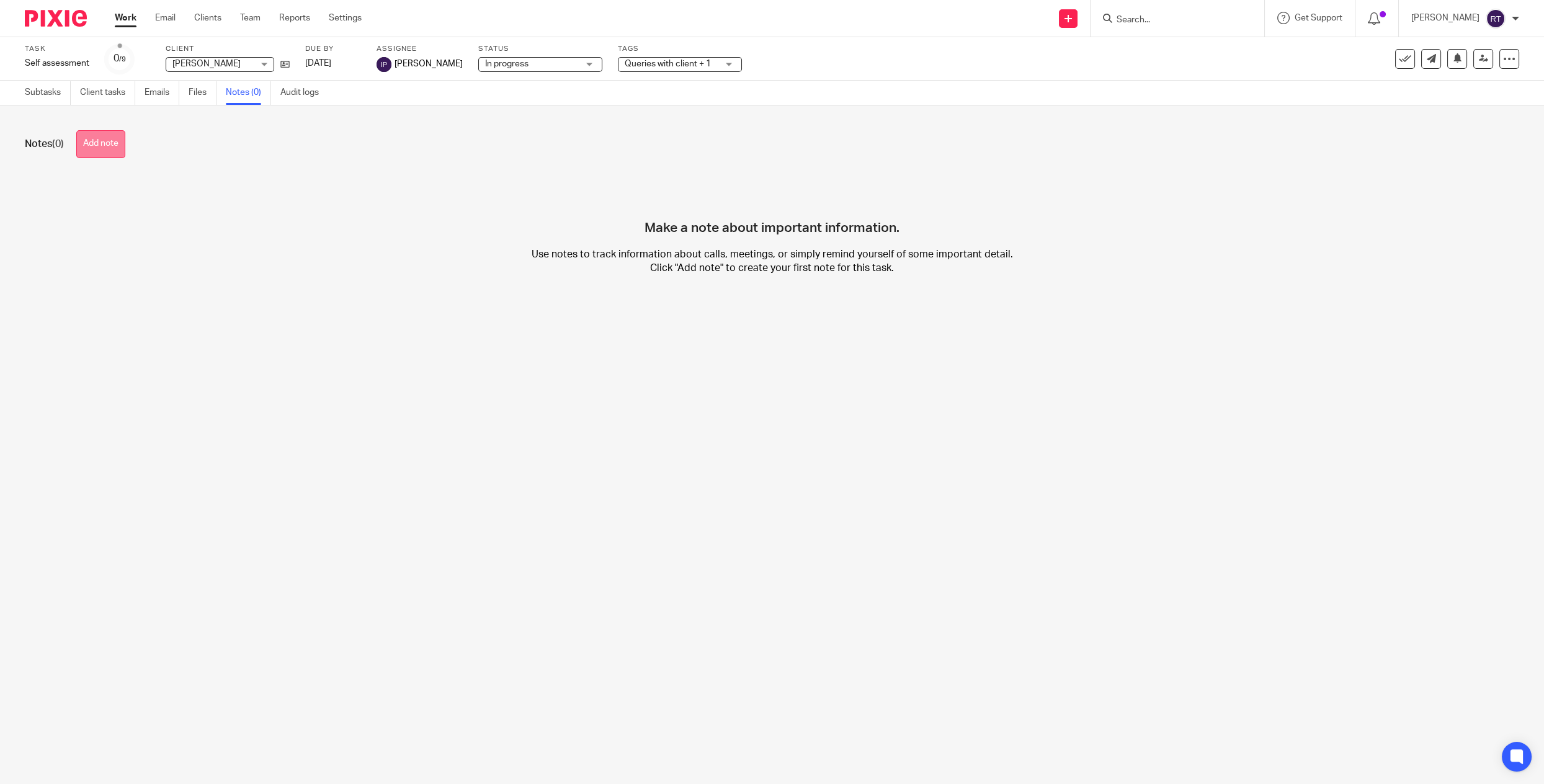
click at [103, 143] on button "Add note" at bounding box center [100, 144] width 49 height 28
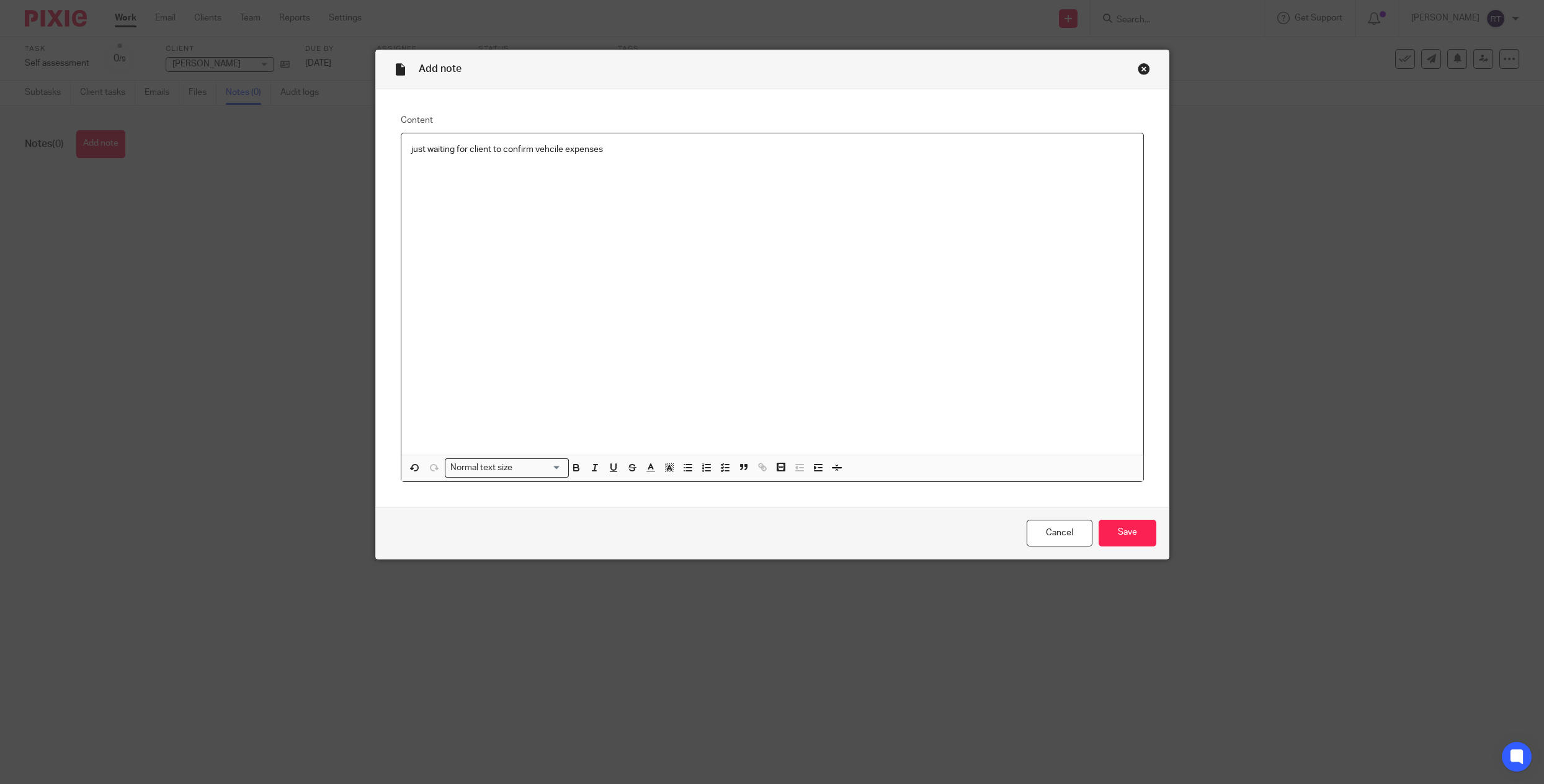
click at [553, 153] on p "just waiting for client to confirm vehcile expenses" at bounding box center [772, 149] width 722 height 12
click at [664, 153] on p "just waiting for client to confirm vehicle expenses" at bounding box center [772, 149] width 722 height 12
click at [1114, 533] on input "Save" at bounding box center [1127, 533] width 58 height 27
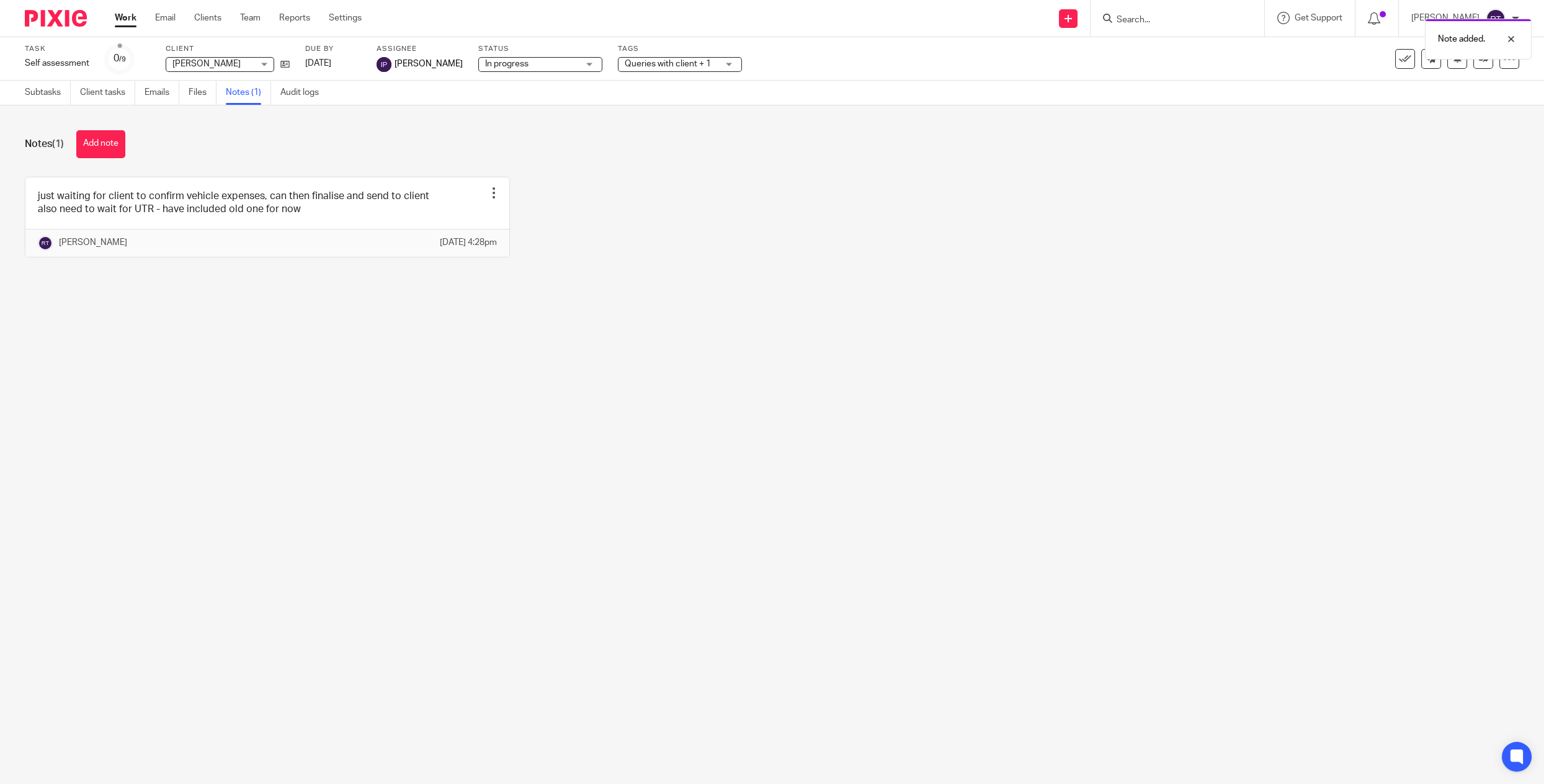
click at [1478, 73] on div "Task Self assessment Save Self assessment 0 /9 Client [PERSON_NAME] [PERSON_NAM…" at bounding box center [772, 58] width 1495 height 30
click at [1478, 67] on link at bounding box center [1483, 58] width 20 height 20
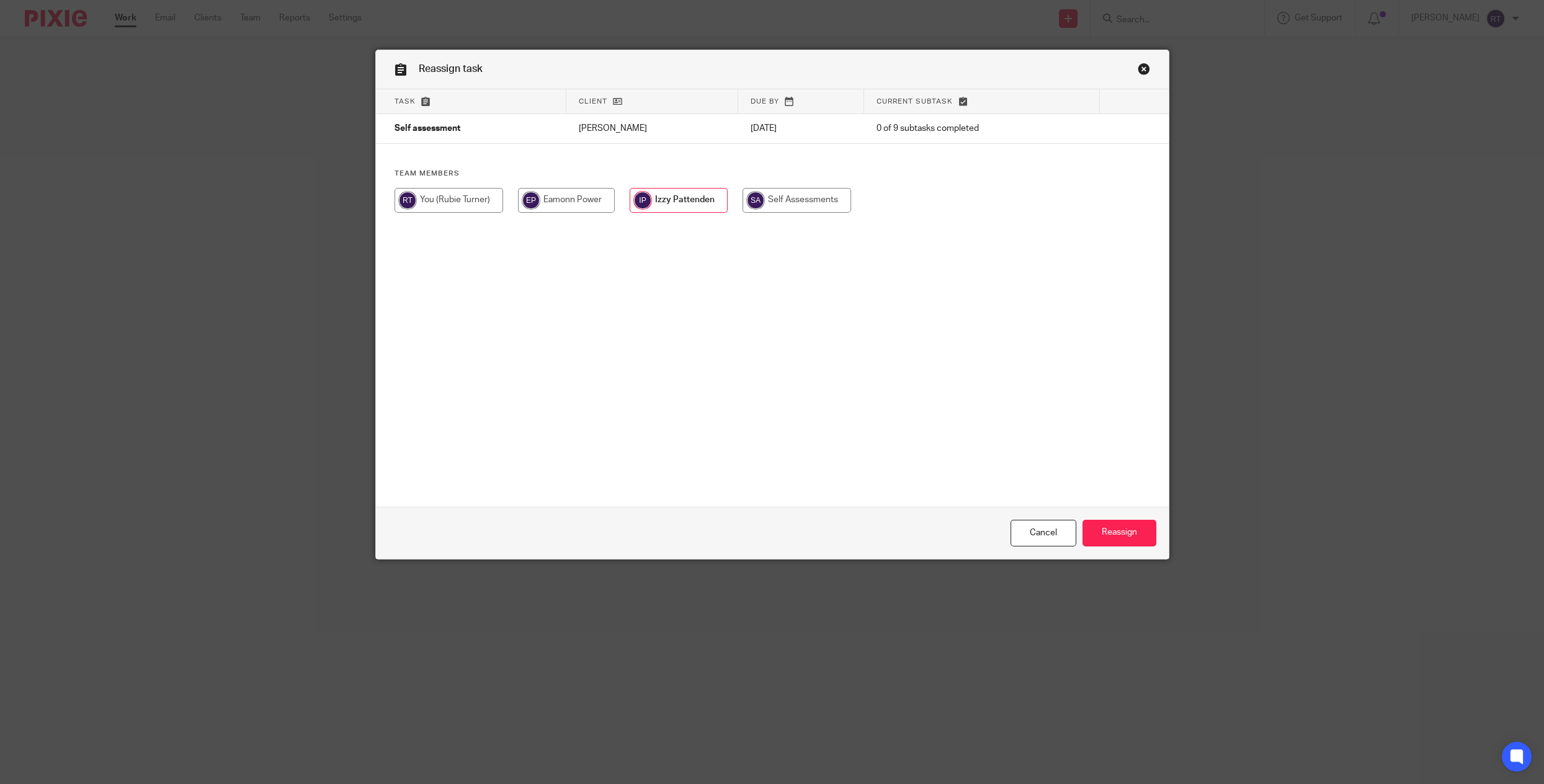
click at [681, 206] on input "radio" at bounding box center [679, 200] width 98 height 25
click at [470, 205] on input "radio" at bounding box center [449, 200] width 109 height 25
radio input "true"
click at [1127, 524] on input "Reassign" at bounding box center [1119, 533] width 74 height 27
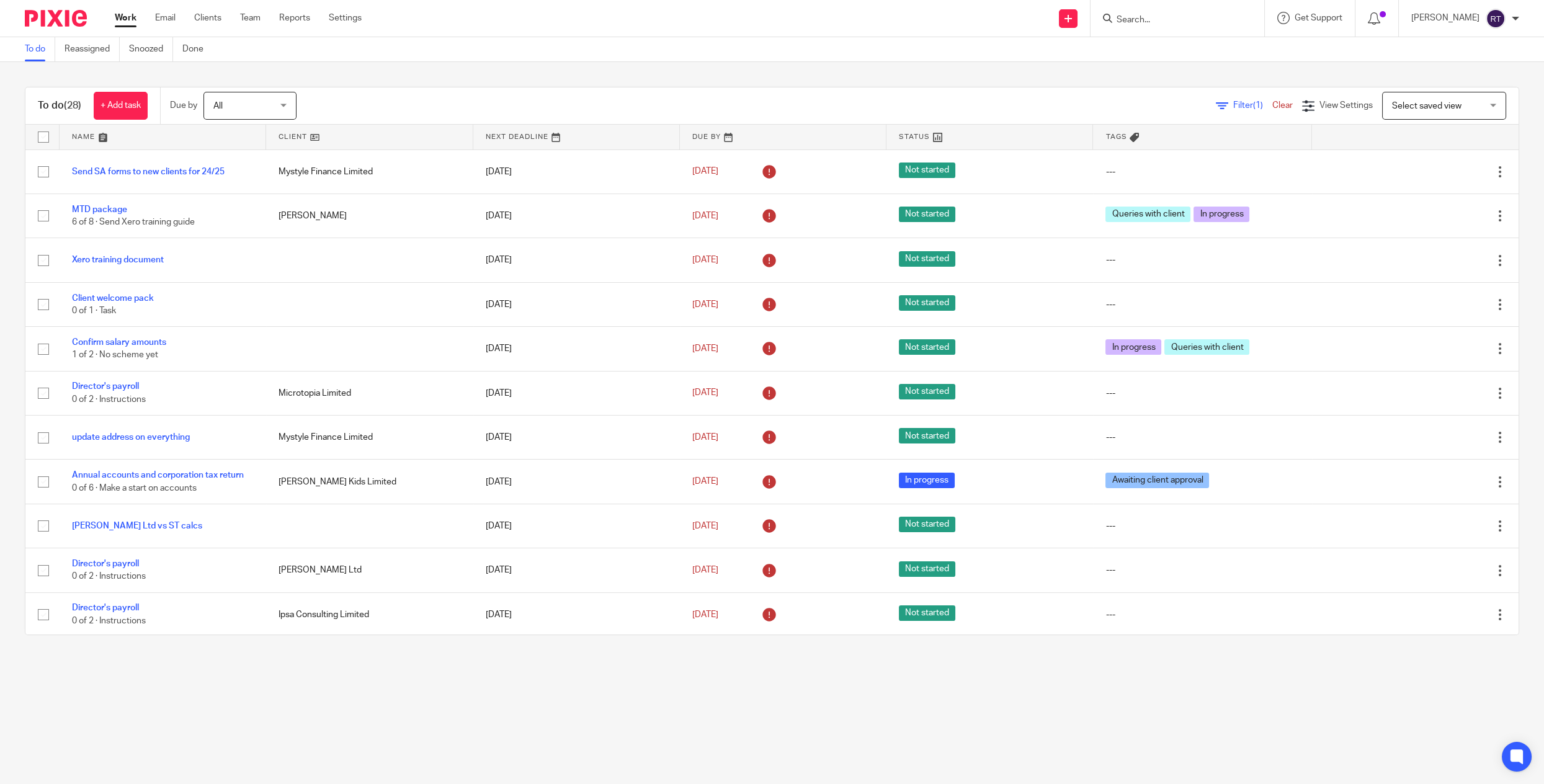
click at [1164, 34] on div at bounding box center [1177, 18] width 174 height 36
click at [1165, 30] on div at bounding box center [1177, 18] width 174 height 36
click at [1227, 22] on input "Search" at bounding box center [1171, 21] width 111 height 11
paste input "chanel"
type input "chanel"
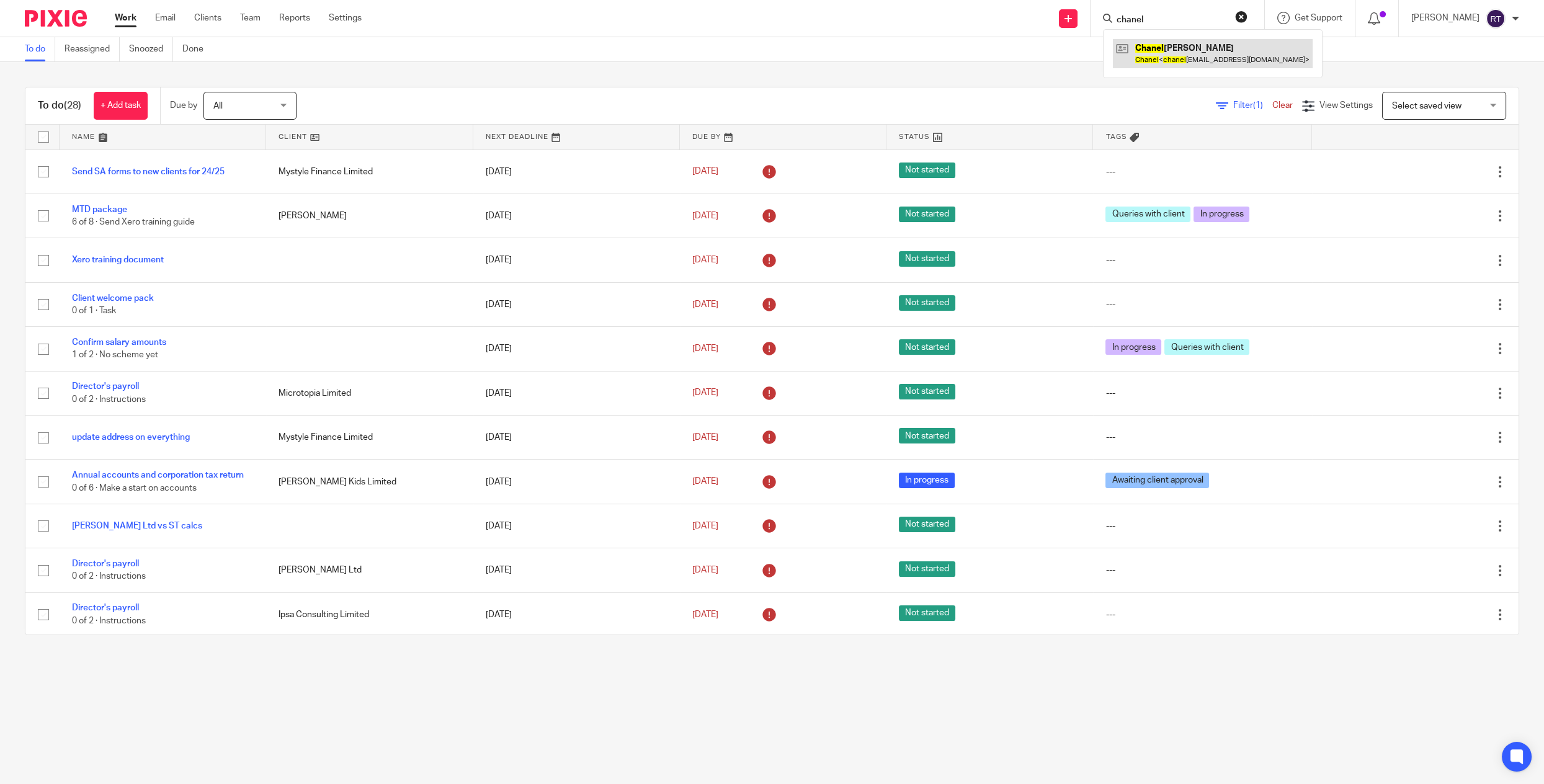
click at [1222, 55] on link at bounding box center [1213, 54] width 200 height 29
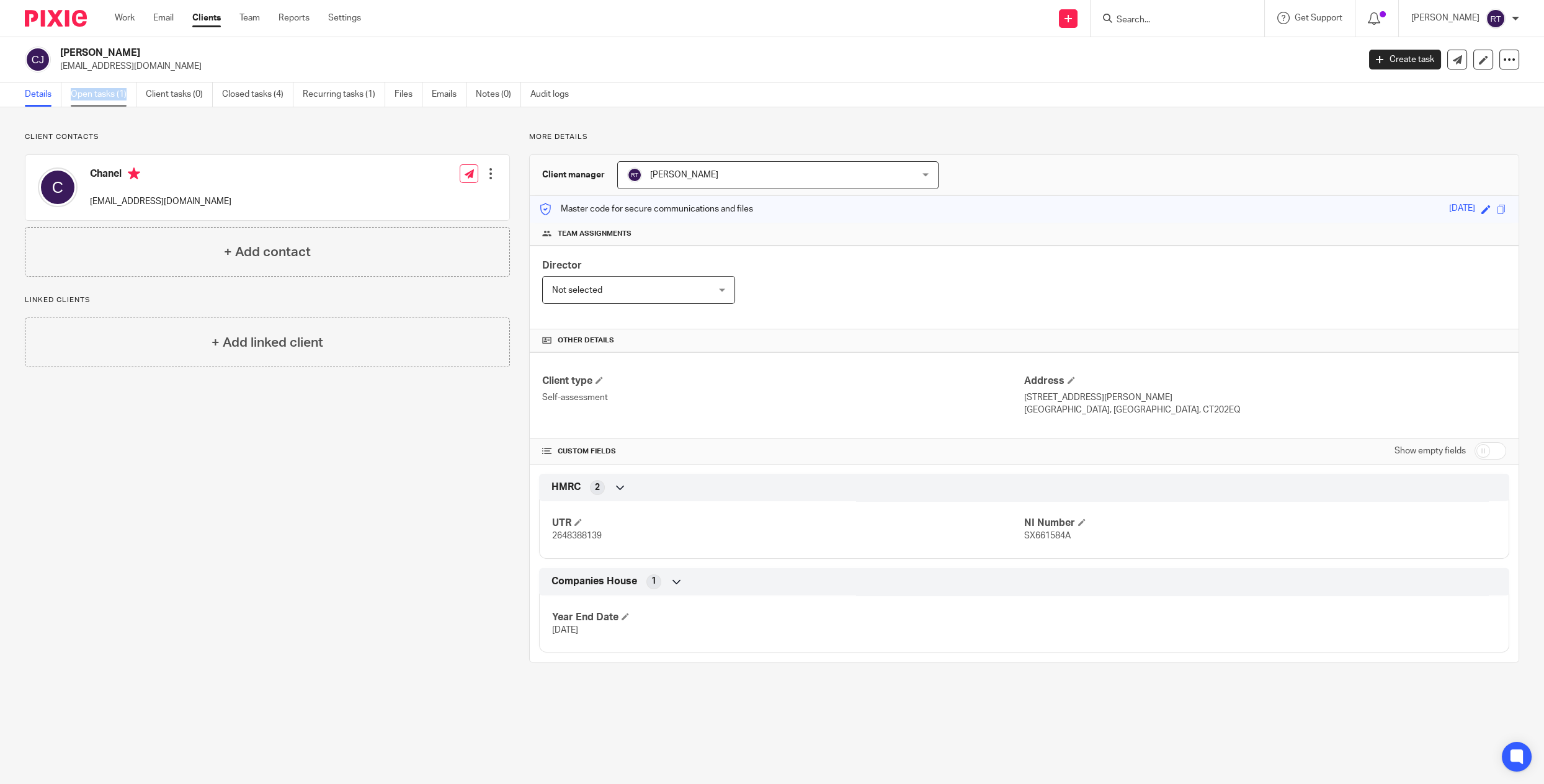
click at [79, 98] on link "Open tasks (1)" at bounding box center [104, 94] width 66 height 24
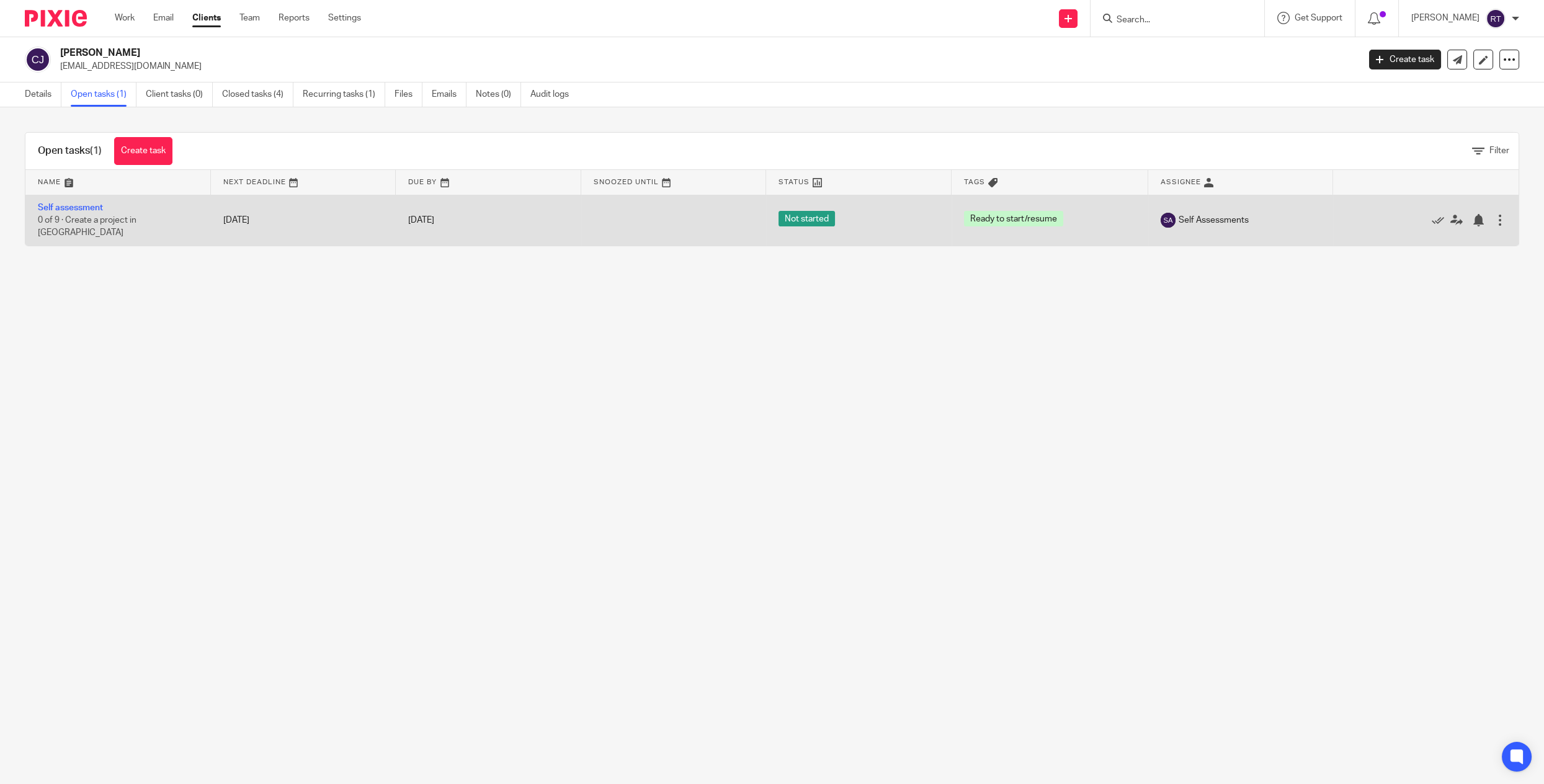
click at [83, 199] on td "Self assessment 0 of 9 · Create a project in Dubsado" at bounding box center [118, 220] width 186 height 51
click at [83, 201] on td "Self assessment 0 of 9 · Create a project in Dubsado" at bounding box center [118, 220] width 186 height 51
click at [83, 209] on link "Self assessment" at bounding box center [70, 208] width 65 height 9
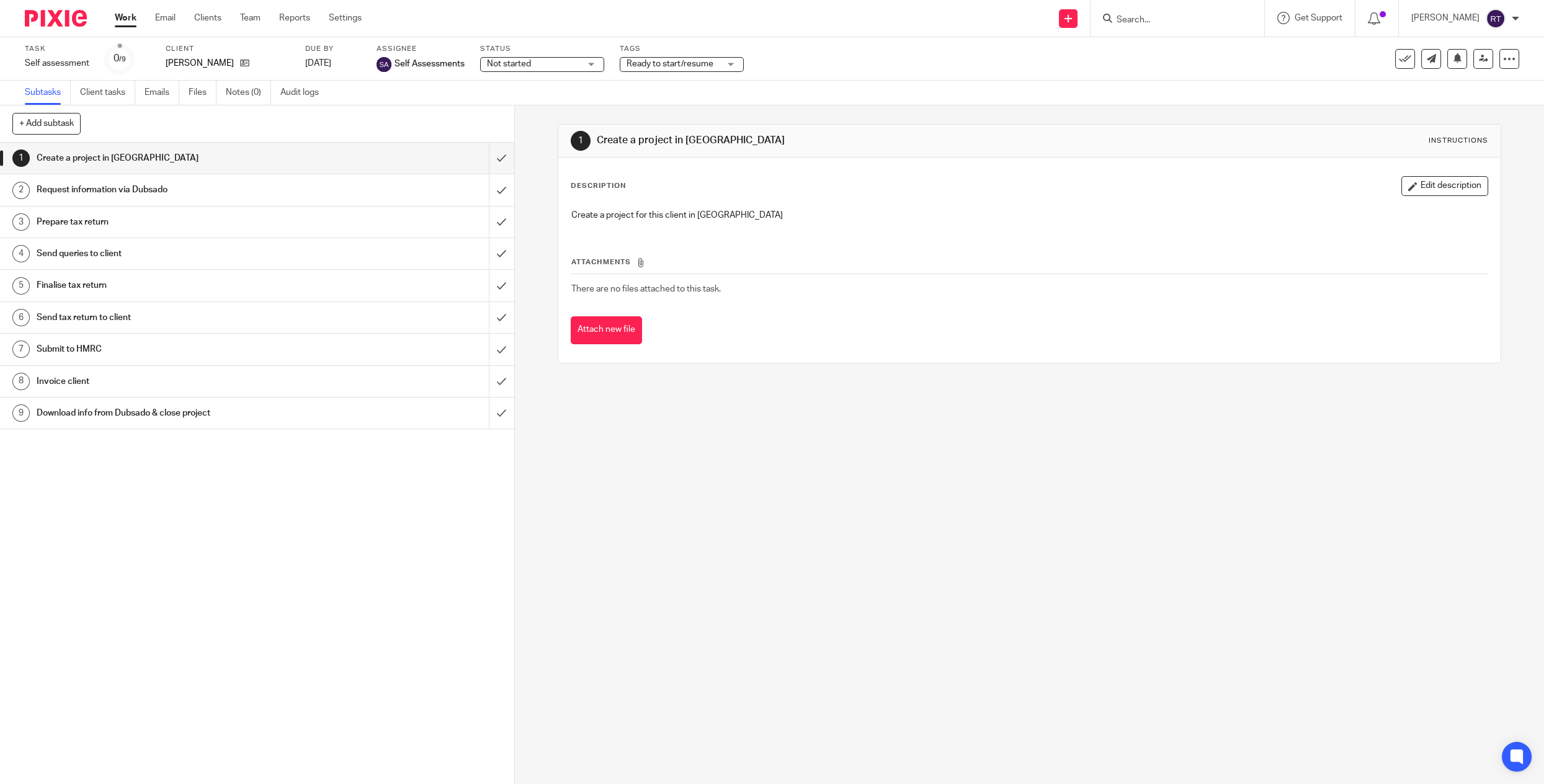
click at [577, 66] on span "Not started" at bounding box center [533, 64] width 93 height 13
click at [565, 114] on li "In progress" at bounding box center [542, 109] width 123 height 25
click at [674, 60] on span "Ready to start/resume" at bounding box center [670, 64] width 87 height 9
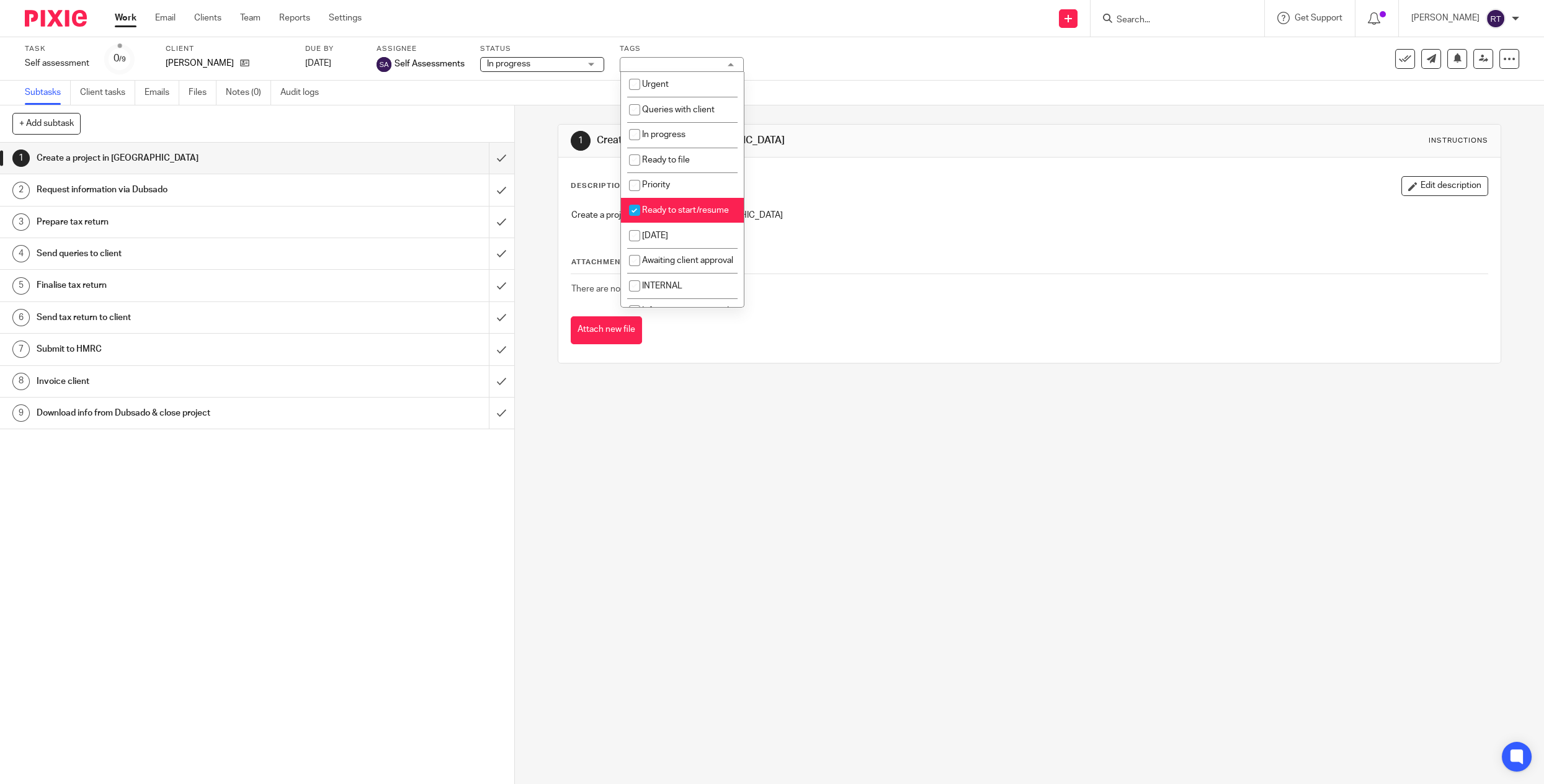
click at [653, 210] on span "Ready to start/resume" at bounding box center [685, 210] width 87 height 9
checkbox input "false"
click at [655, 93] on li "Urgent" at bounding box center [682, 85] width 123 height 25
checkbox input "false"
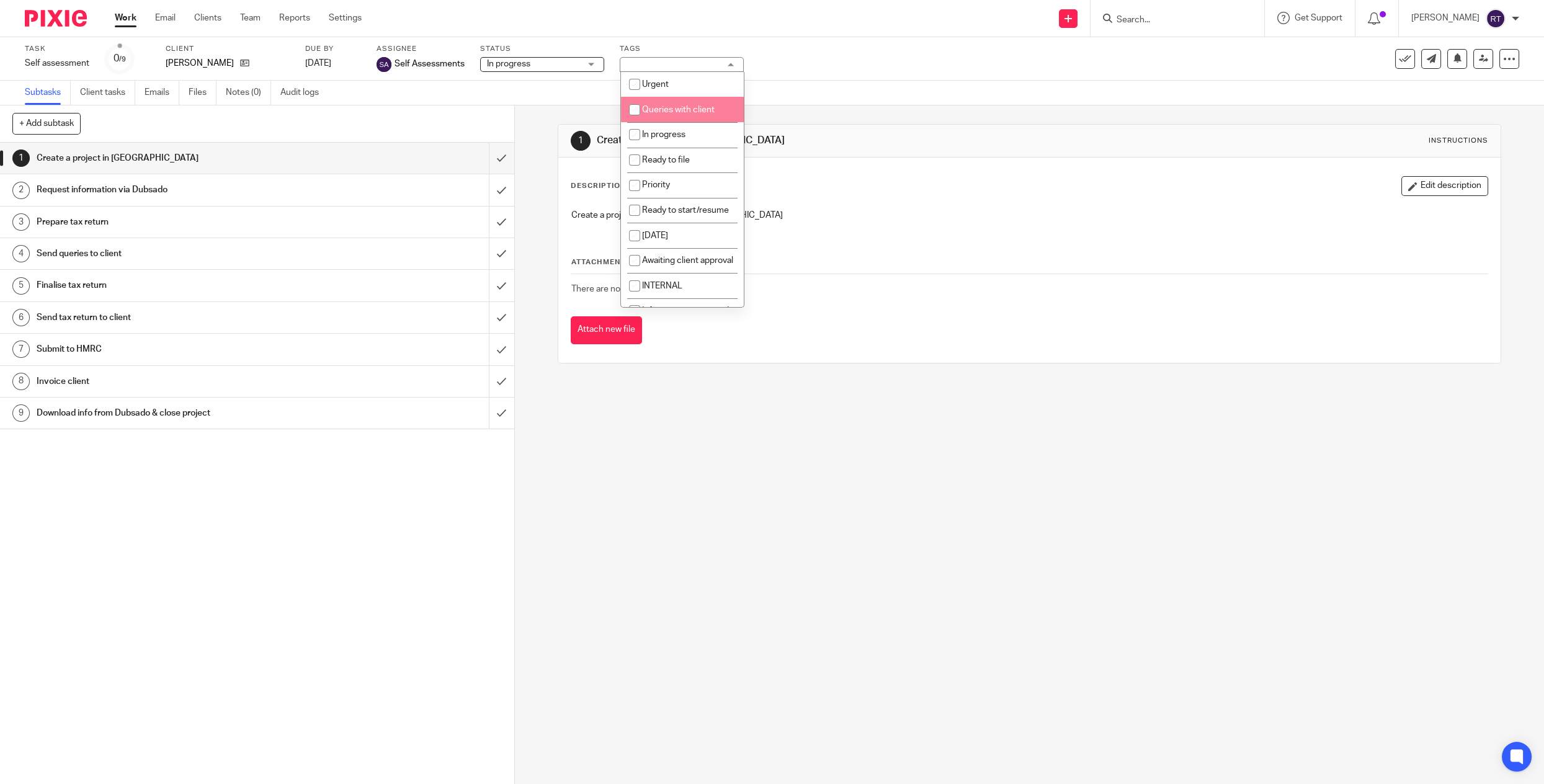
click at [655, 109] on span "Queries with client" at bounding box center [679, 109] width 73 height 9
checkbox input "true"
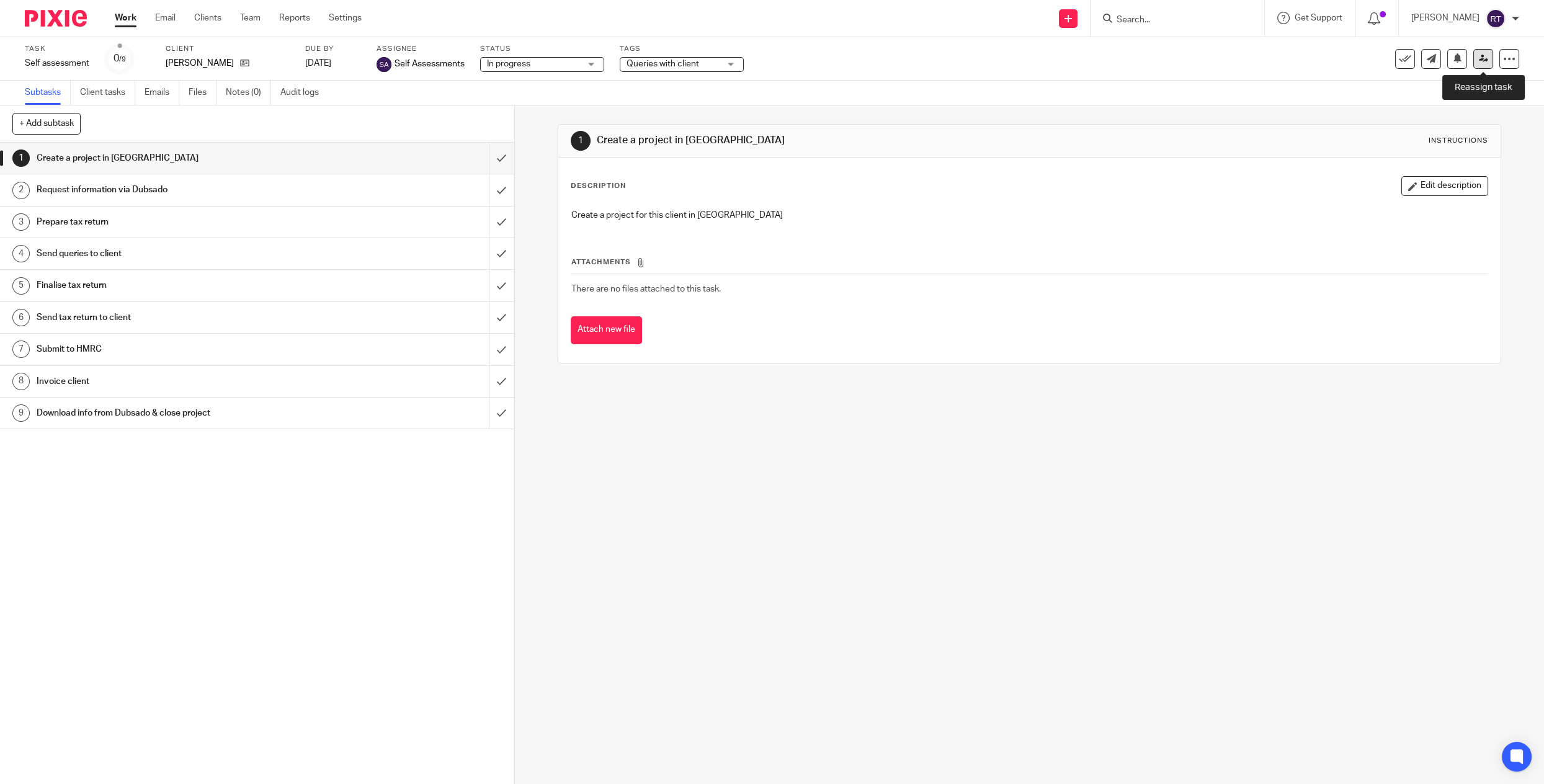
click at [1486, 62] on icon at bounding box center [1484, 59] width 10 height 10
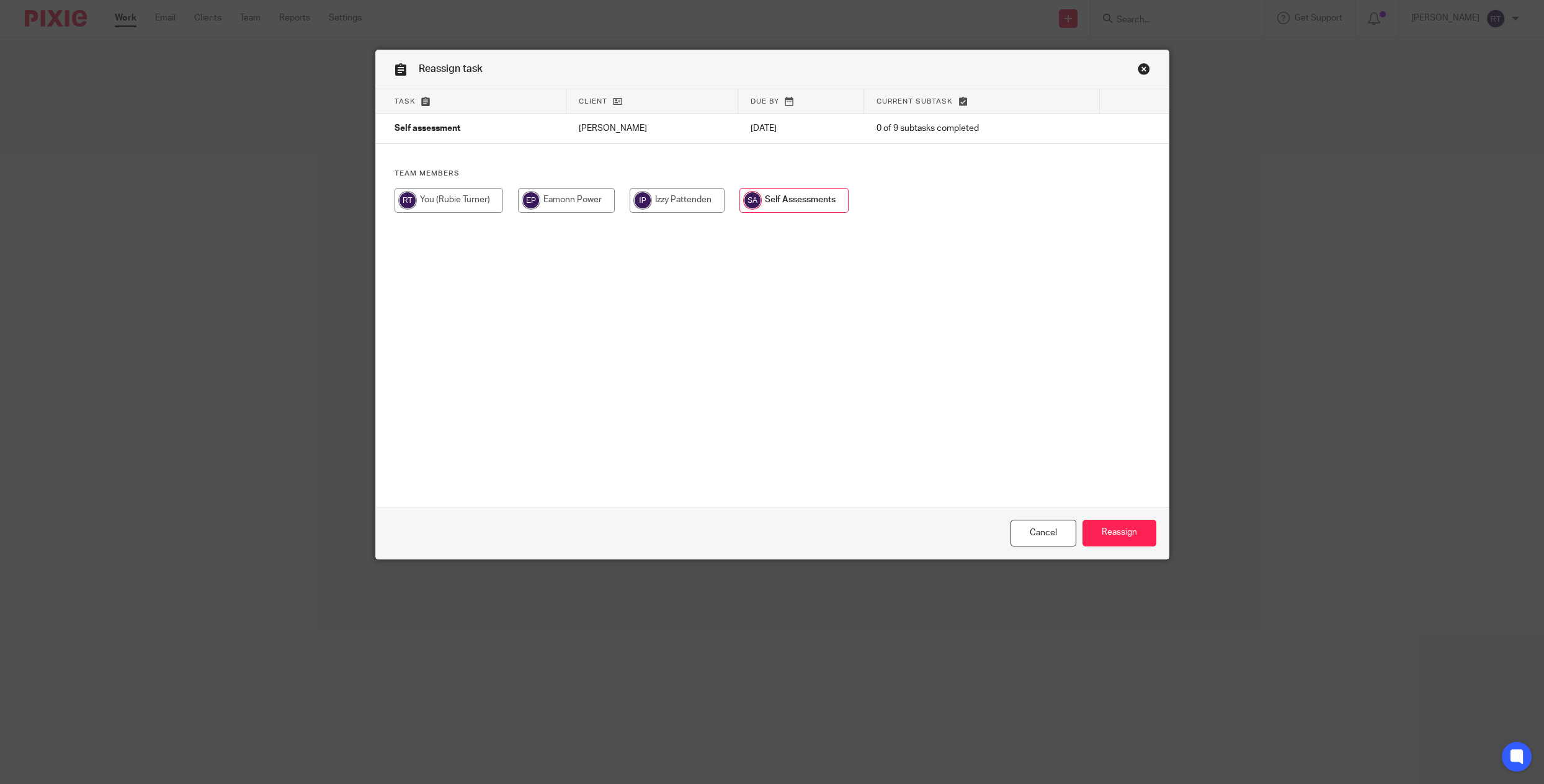
click at [434, 203] on input "radio" at bounding box center [449, 200] width 109 height 25
radio input "true"
click at [1083, 522] on input "Reassign" at bounding box center [1119, 533] width 74 height 27
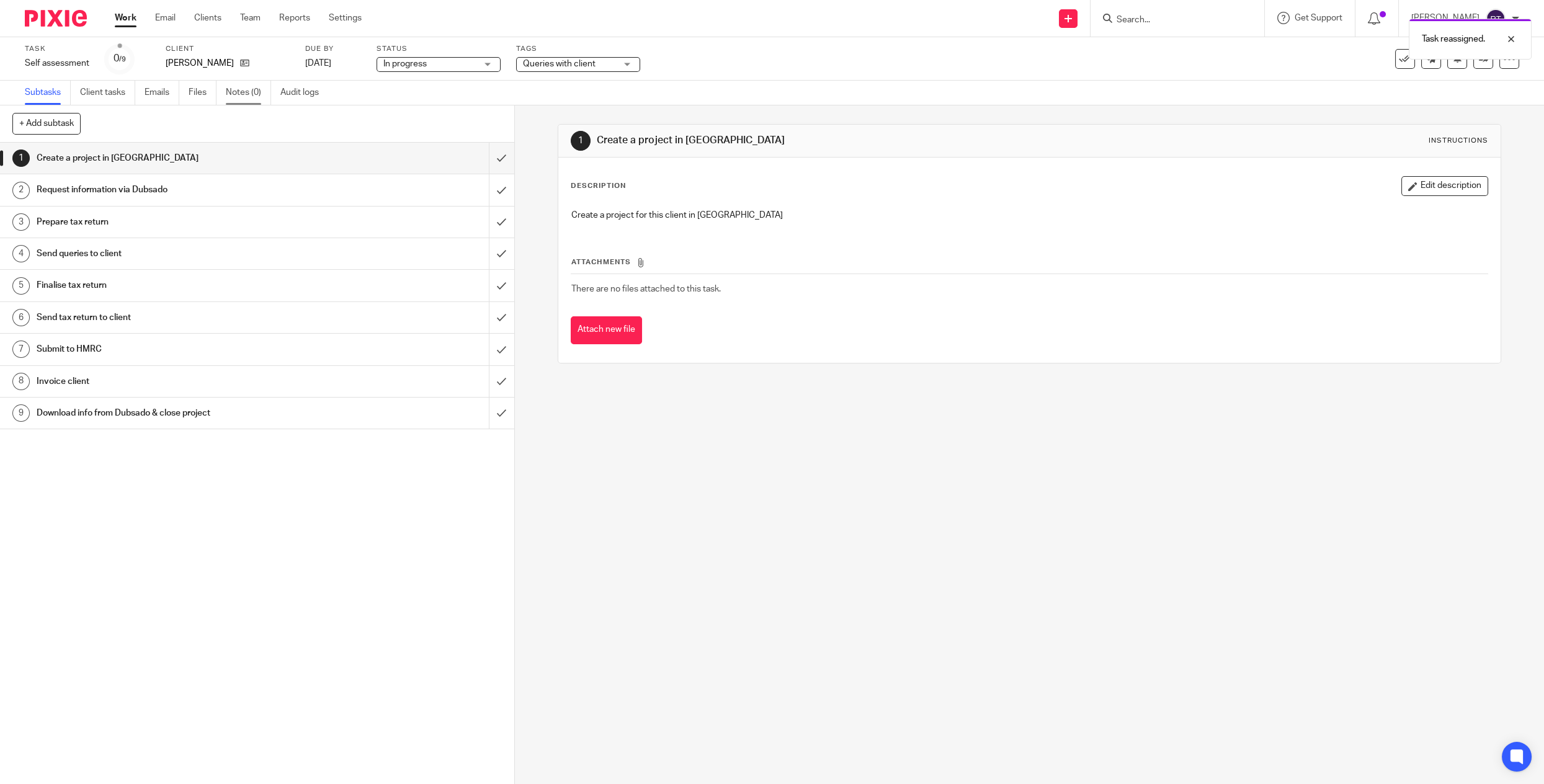
click at [227, 89] on link "Notes (0)" at bounding box center [248, 92] width 45 height 24
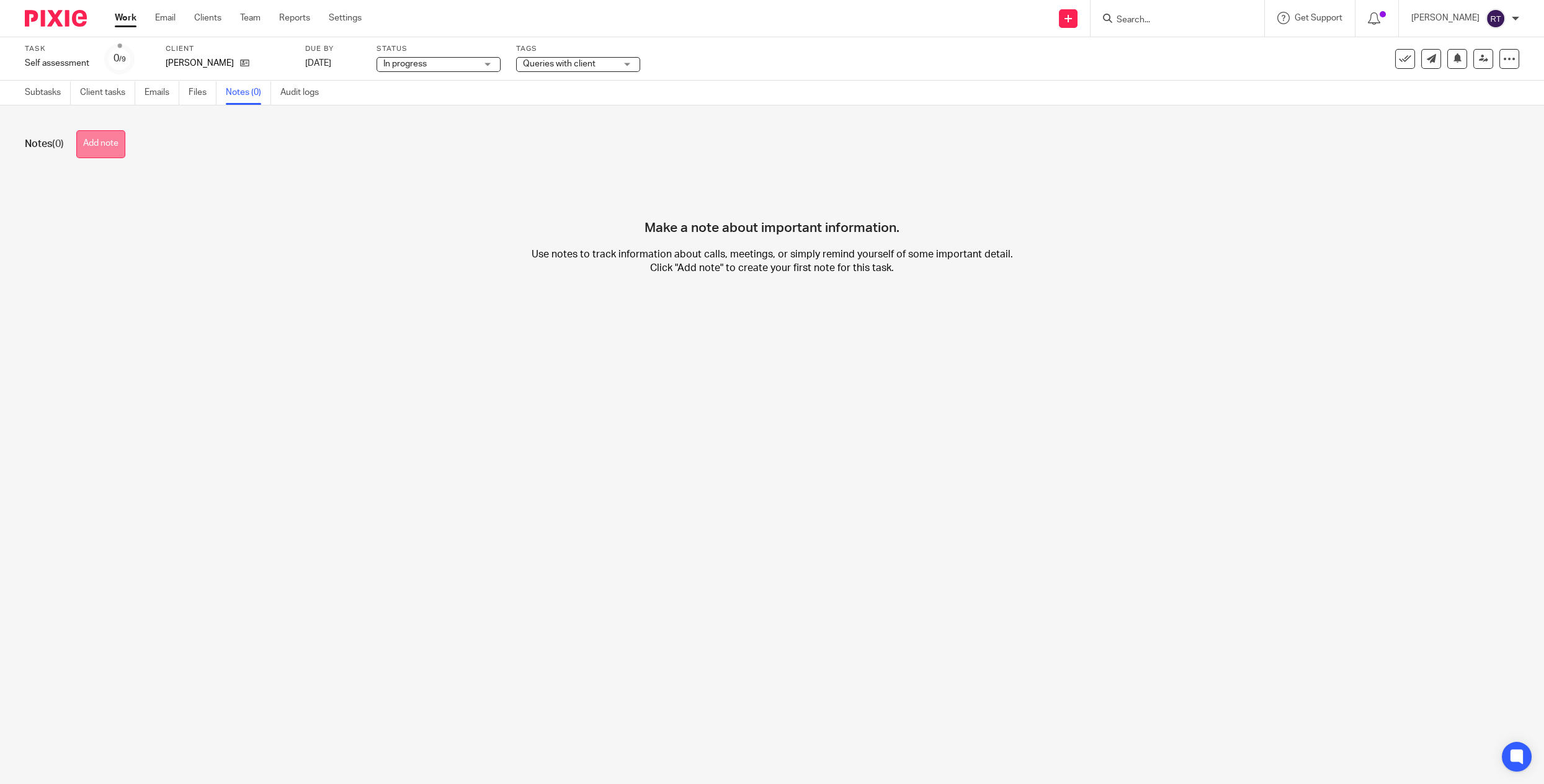
click at [83, 148] on button "Add note" at bounding box center [100, 144] width 49 height 28
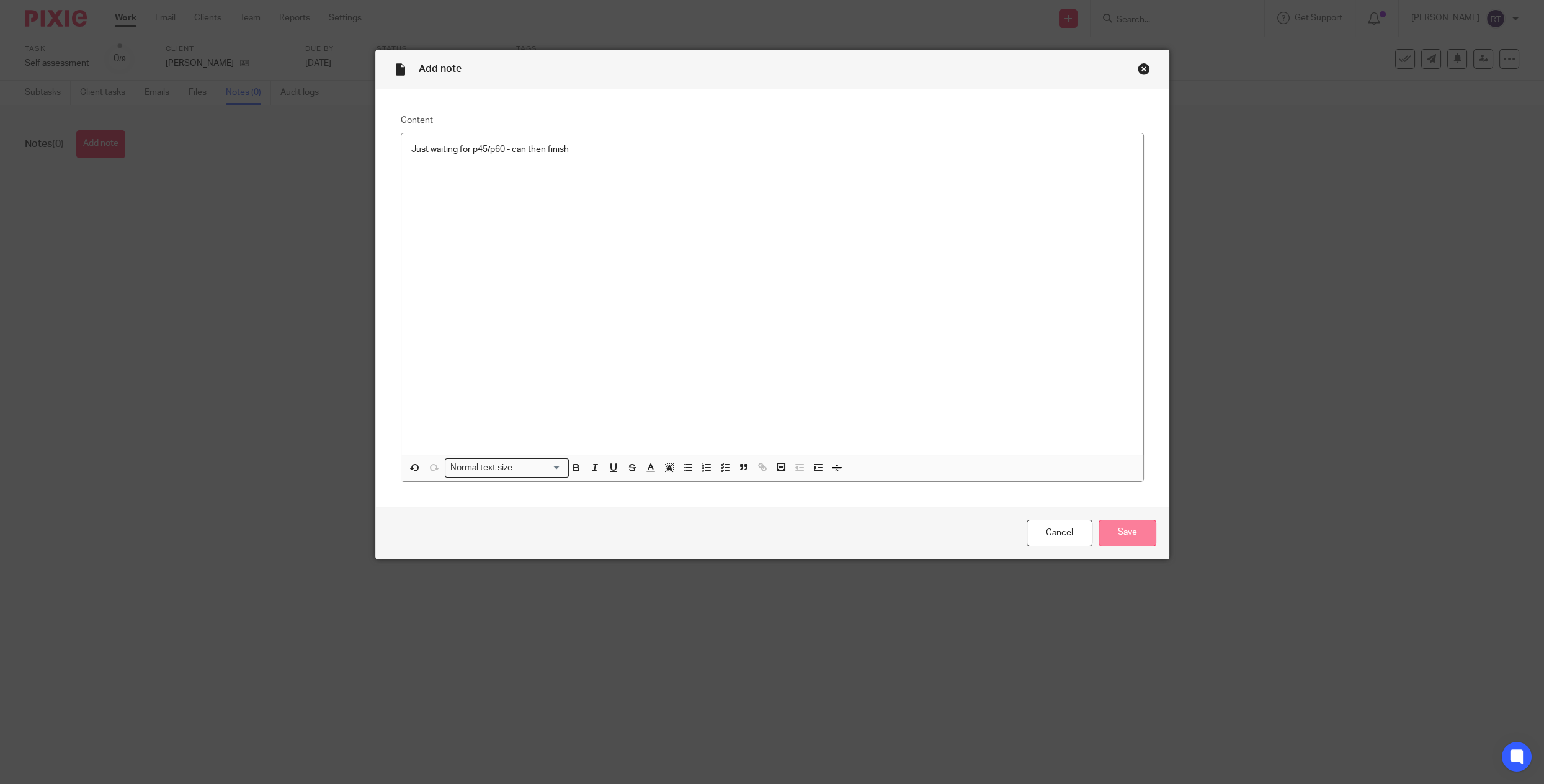
click at [1107, 525] on input "Save" at bounding box center [1127, 533] width 58 height 27
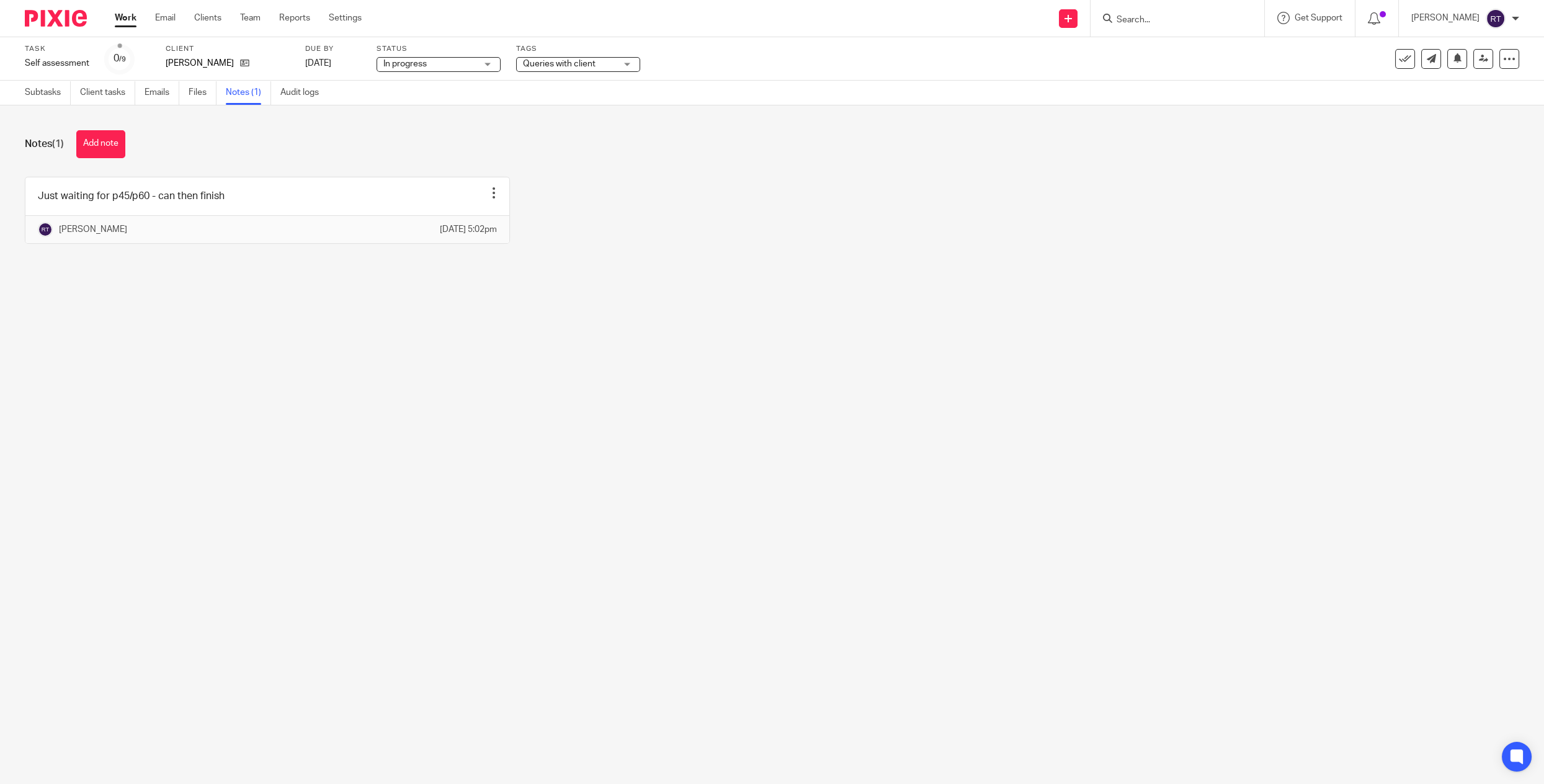
click at [119, 22] on link "Work" at bounding box center [126, 18] width 22 height 12
